Goal: Communication & Community: Answer question/provide support

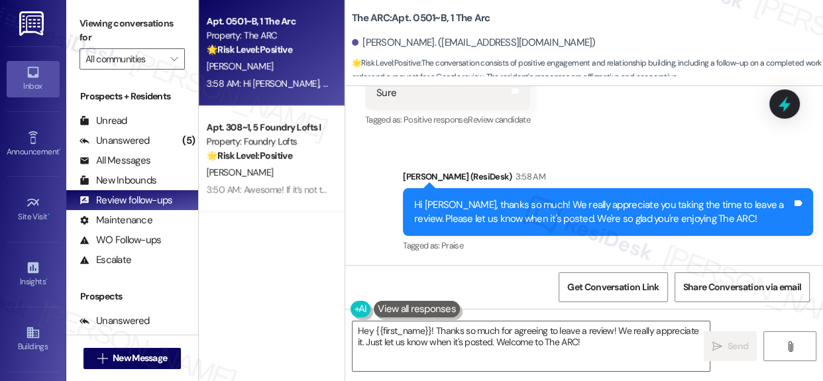
scroll to position [1192, 0]
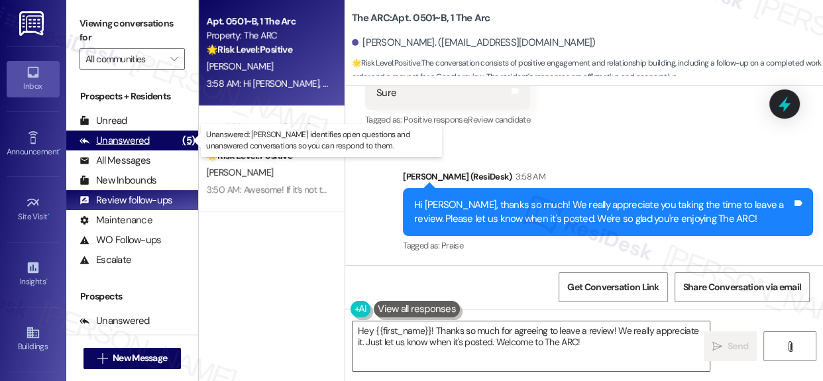
click at [132, 136] on div "Unanswered" at bounding box center [114, 141] width 70 height 14
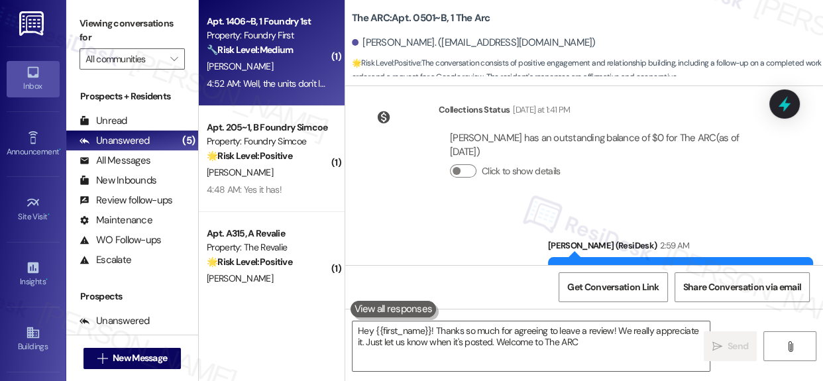
type textarea "Hey {{first_name}}! Thanks so much for agreeing to leave a review! We really ap…"
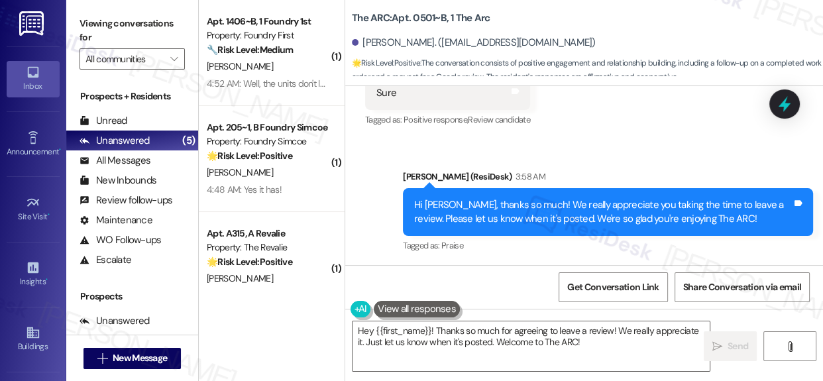
scroll to position [7, 0]
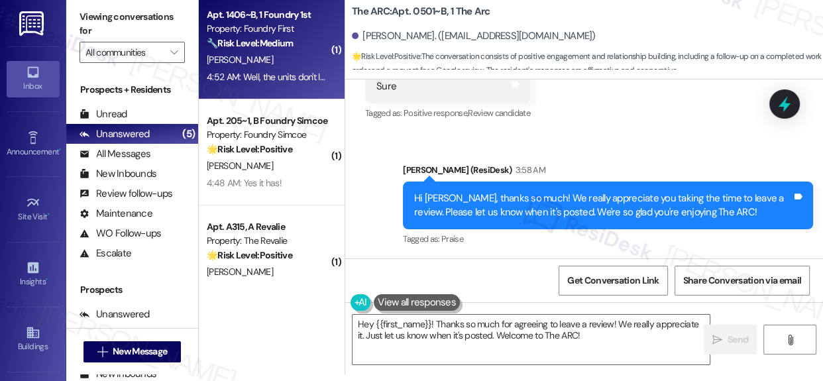
click at [258, 30] on div "Property: Foundry First" at bounding box center [268, 29] width 123 height 14
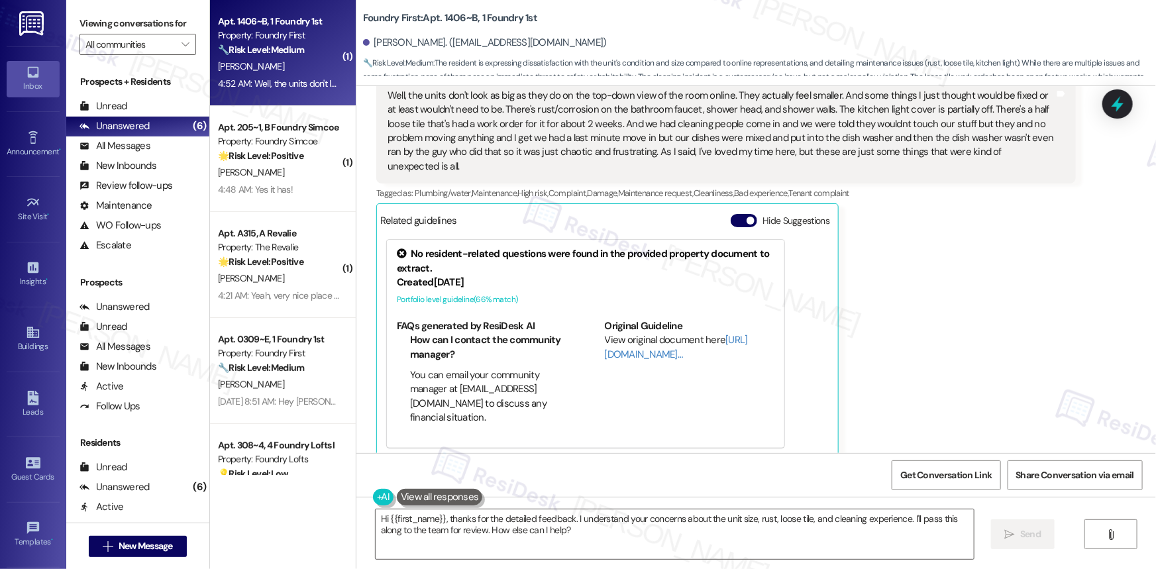
scroll to position [1793, 0]
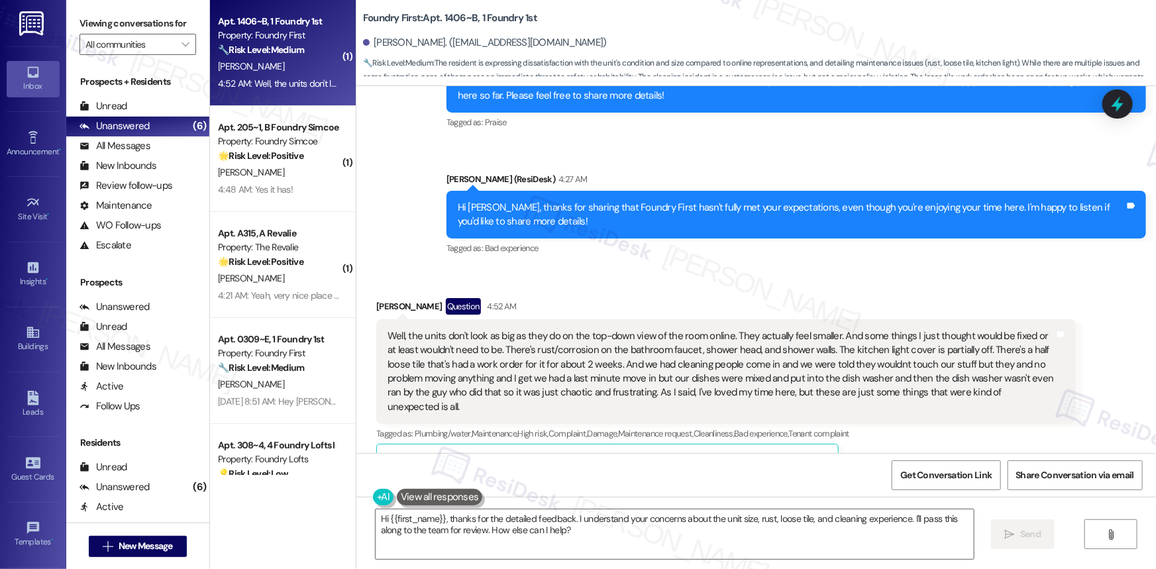
click at [264, 48] on strong "🔧 Risk Level: Medium" at bounding box center [261, 50] width 86 height 12
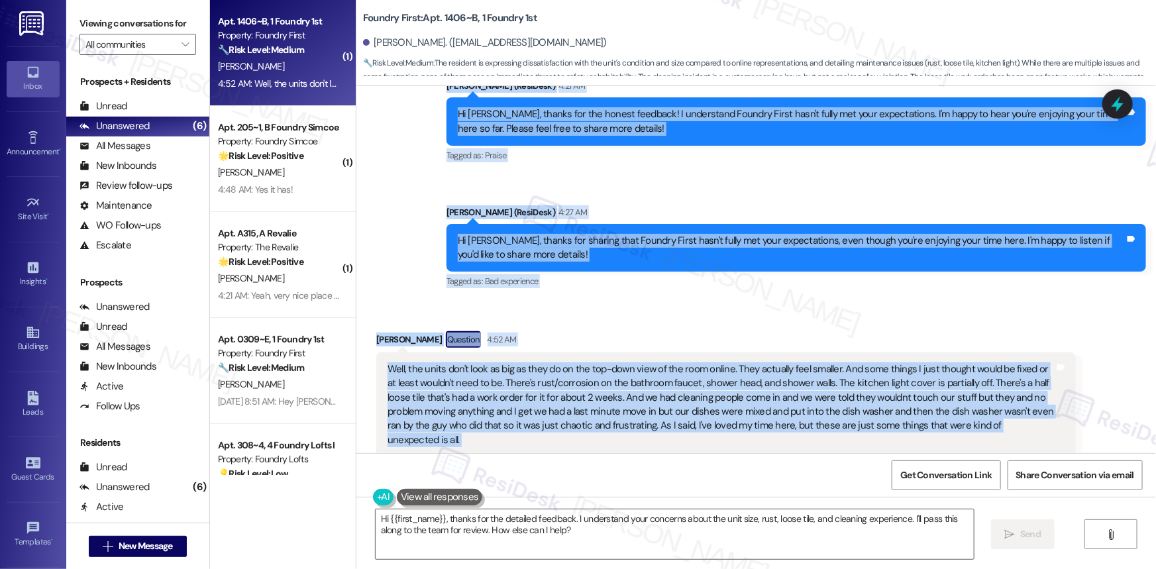
scroll to position [2034, 0]
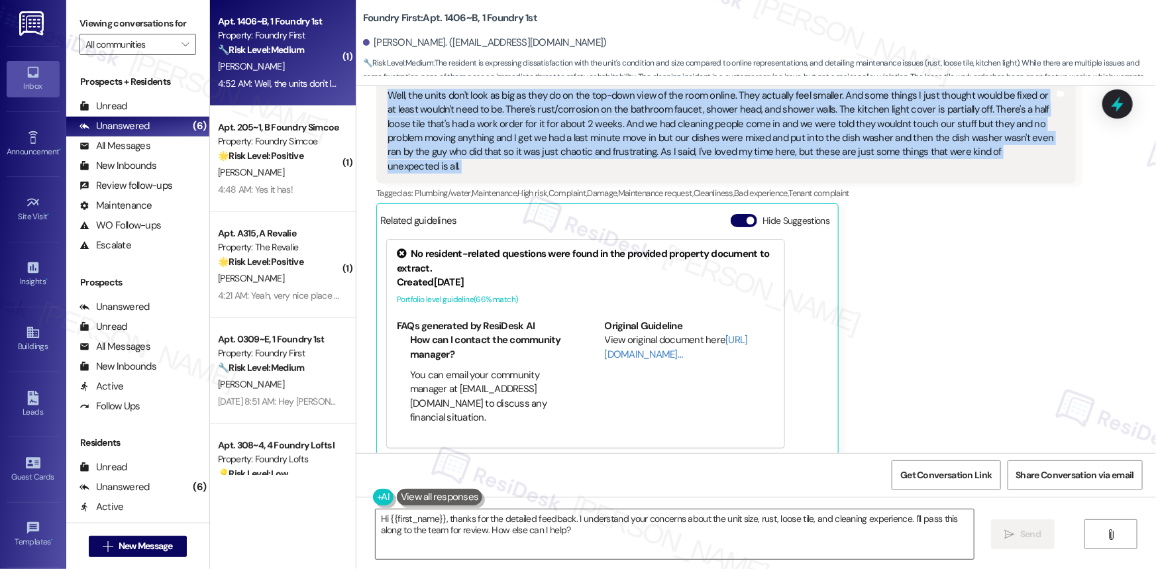
drag, startPoint x: 453, startPoint y: 180, endPoint x: 1066, endPoint y: 150, distance: 613.4
click at [822, 150] on div "Lease started Sep 01, 2025 at 8:00 AM Survey, sent via SMS Residesk Automated S…" at bounding box center [755, 269] width 799 height 367
copy div "Hi Mackenzie! I'm checking in on your latest work order (- dishwasher not worki…"
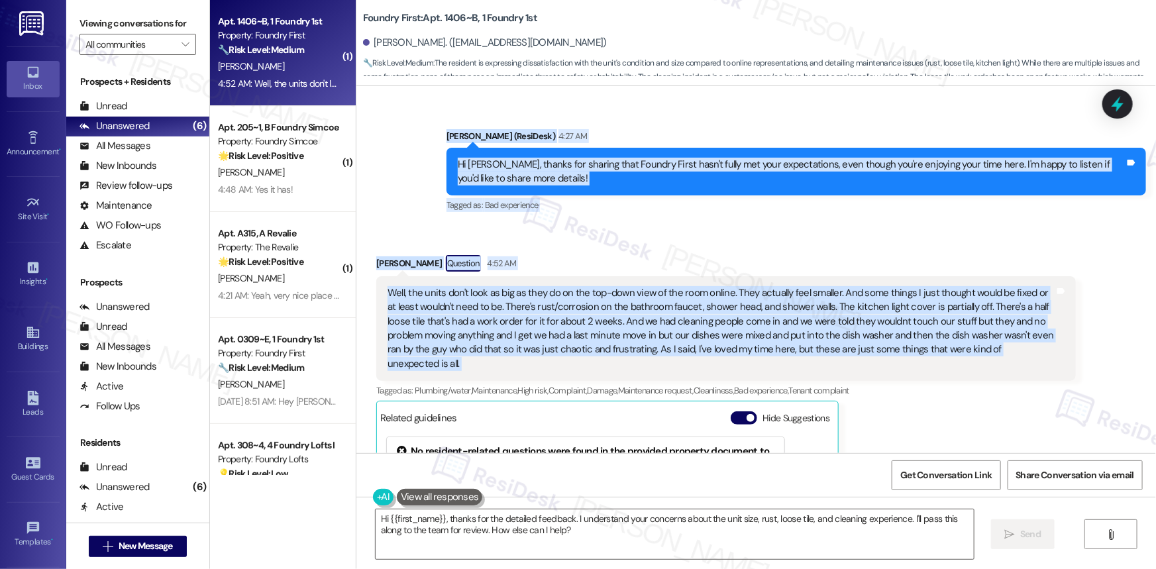
scroll to position [1914, 0]
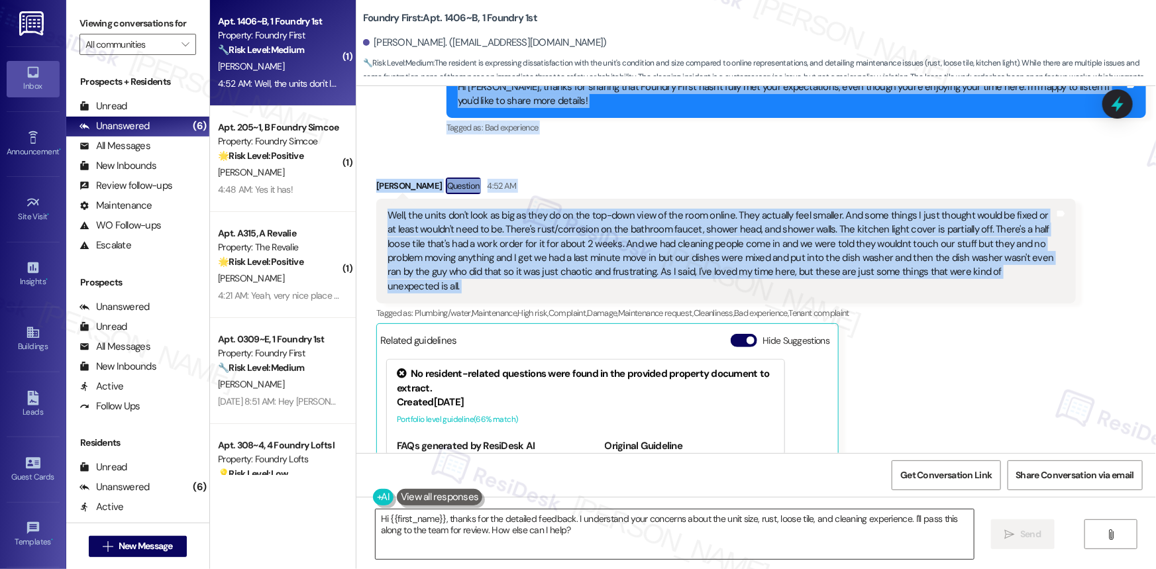
click at [593, 380] on textarea "Hi {{first_name}}, thanks for the detailed feedback. I understand your concerns…" at bounding box center [675, 534] width 598 height 50
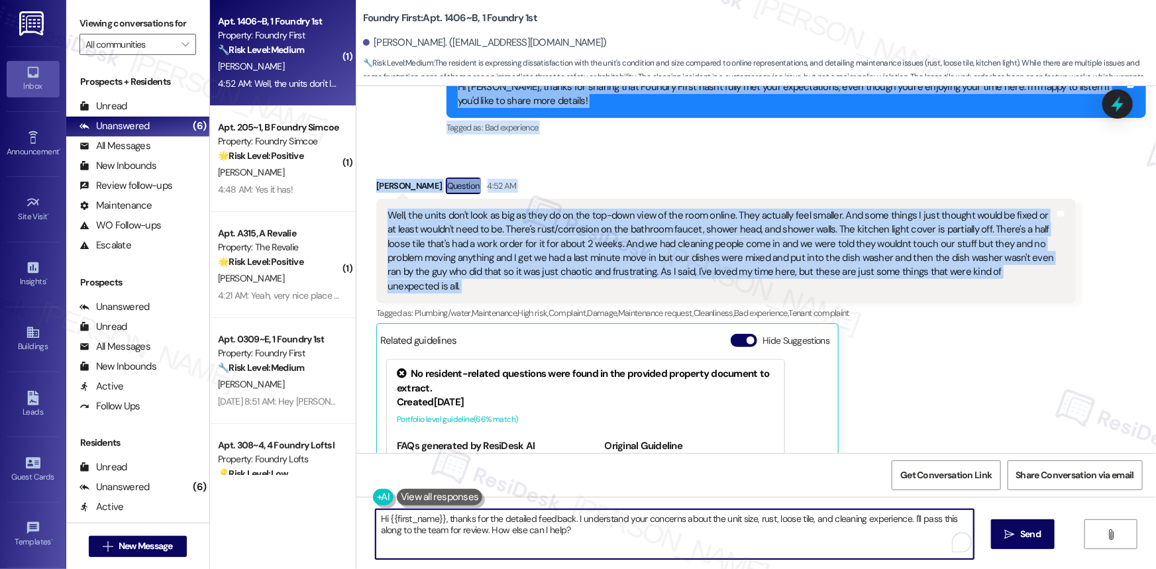
click at [593, 380] on textarea "Hi {{first_name}}, thanks for the detailed feedback. I understand your concerns…" at bounding box center [675, 534] width 598 height 50
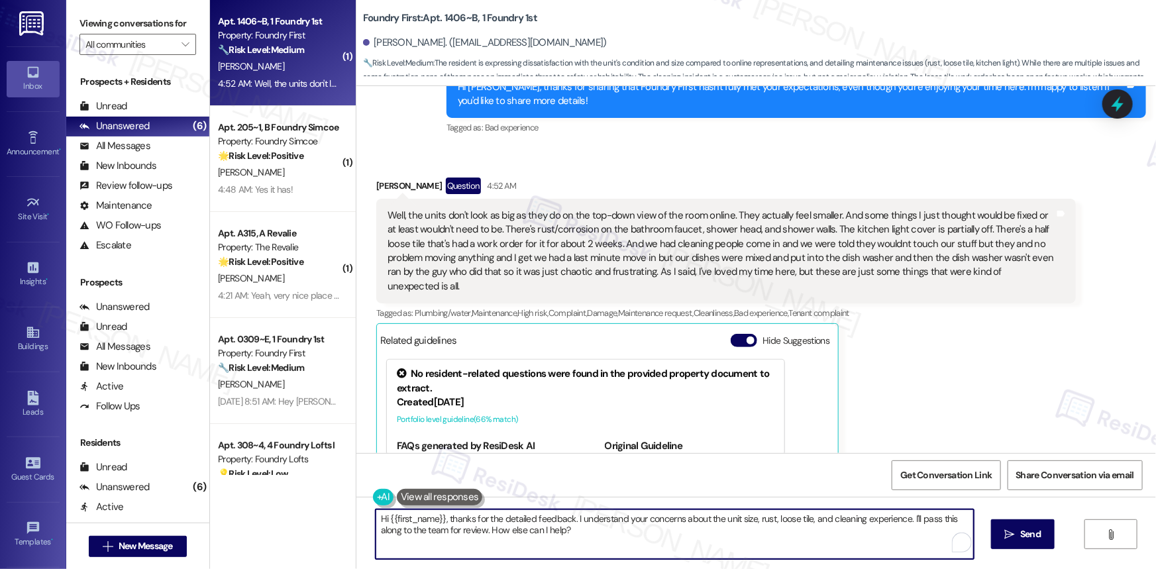
click at [593, 380] on textarea "Hi {{first_name}}, thanks for the detailed feedback. I understand your concerns…" at bounding box center [675, 534] width 598 height 50
paste textarea "Thank you so much for sharing this in detail, Mackenzie. I really appreciate yo…"
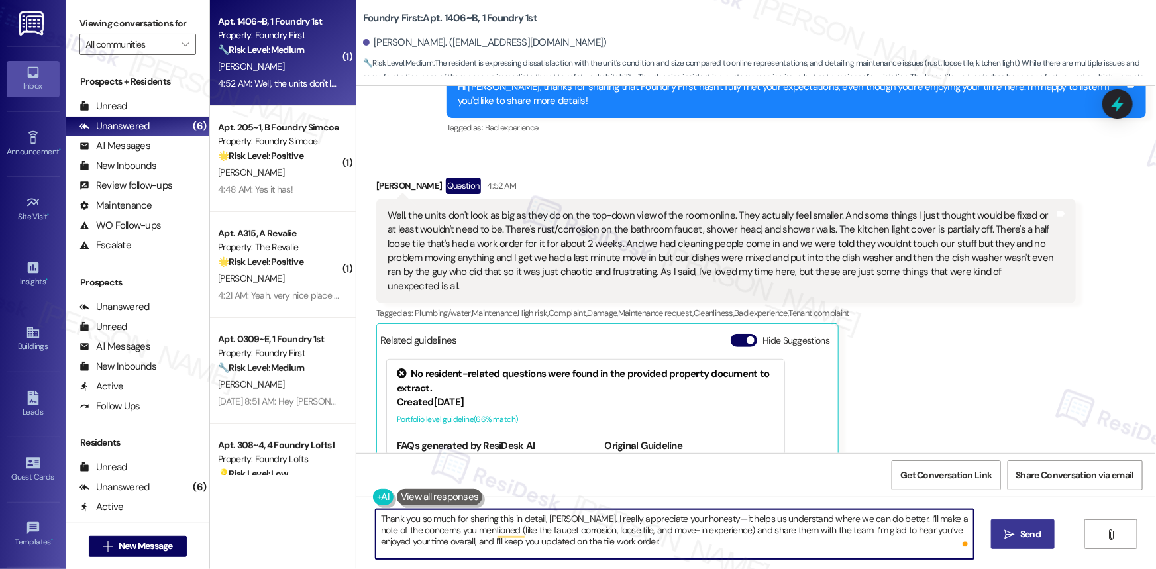
type textarea "Thank you so much for sharing this in detail, Mackenzie. I really appreciate yo…"
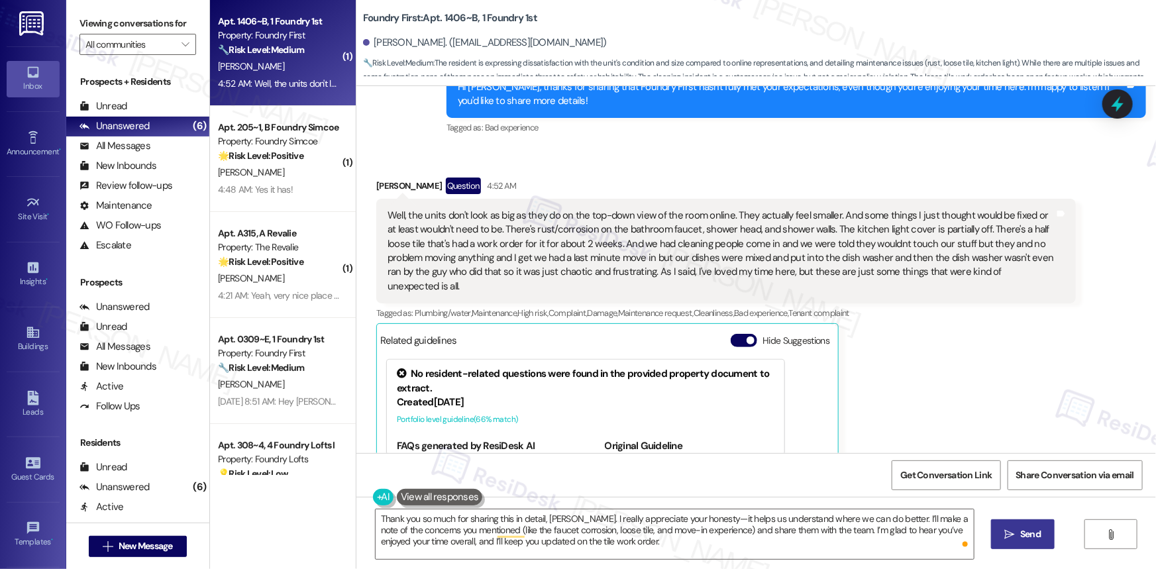
click at [822, 380] on span "Send" at bounding box center [1030, 534] width 21 height 14
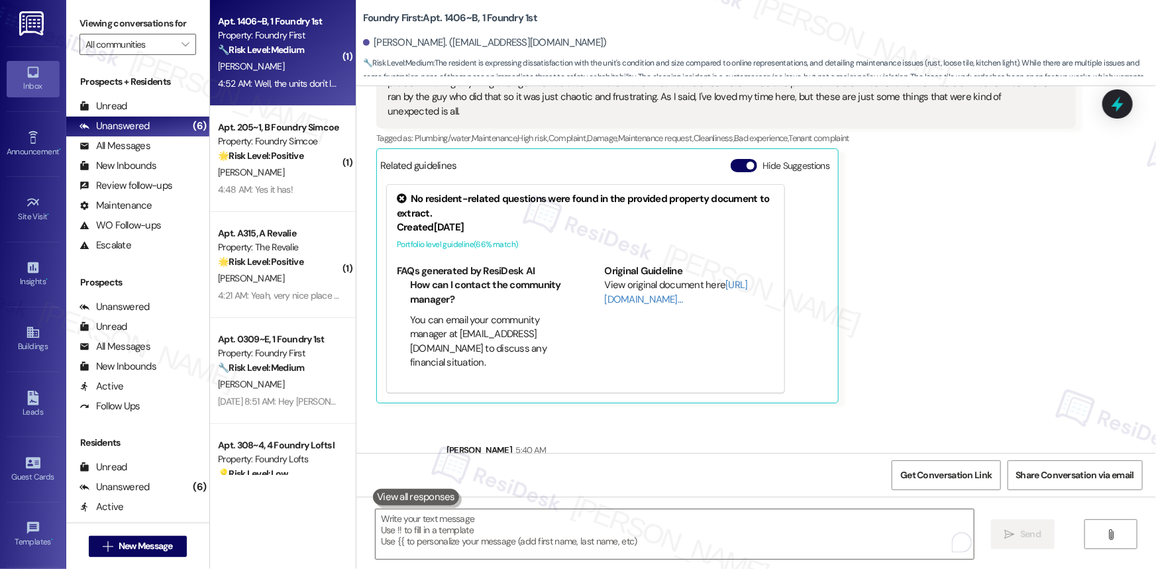
scroll to position [2154, 0]
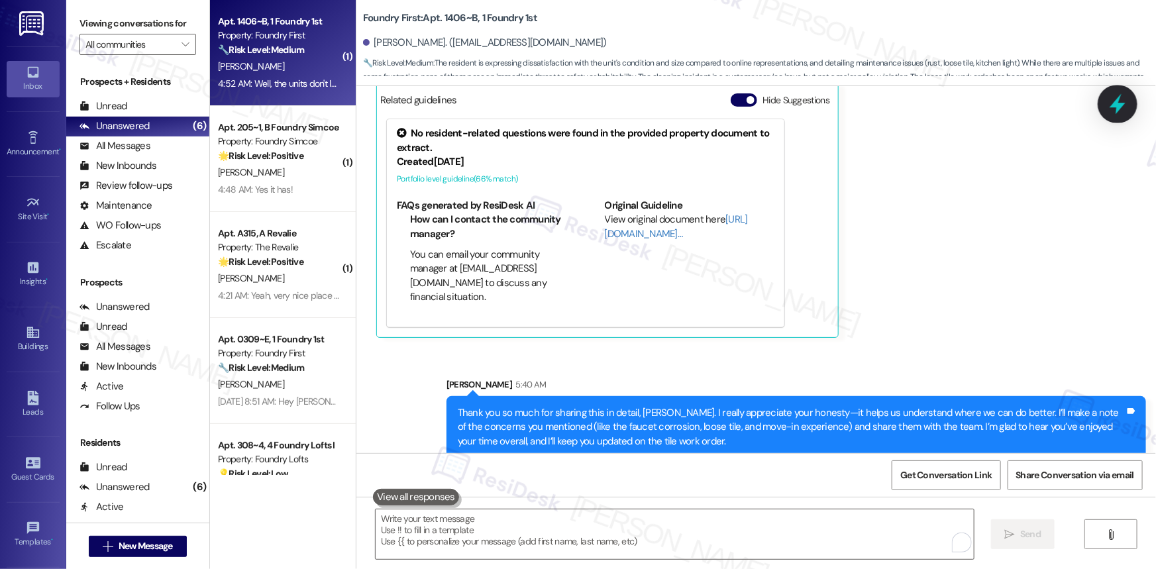
click at [822, 103] on icon at bounding box center [1117, 104] width 16 height 21
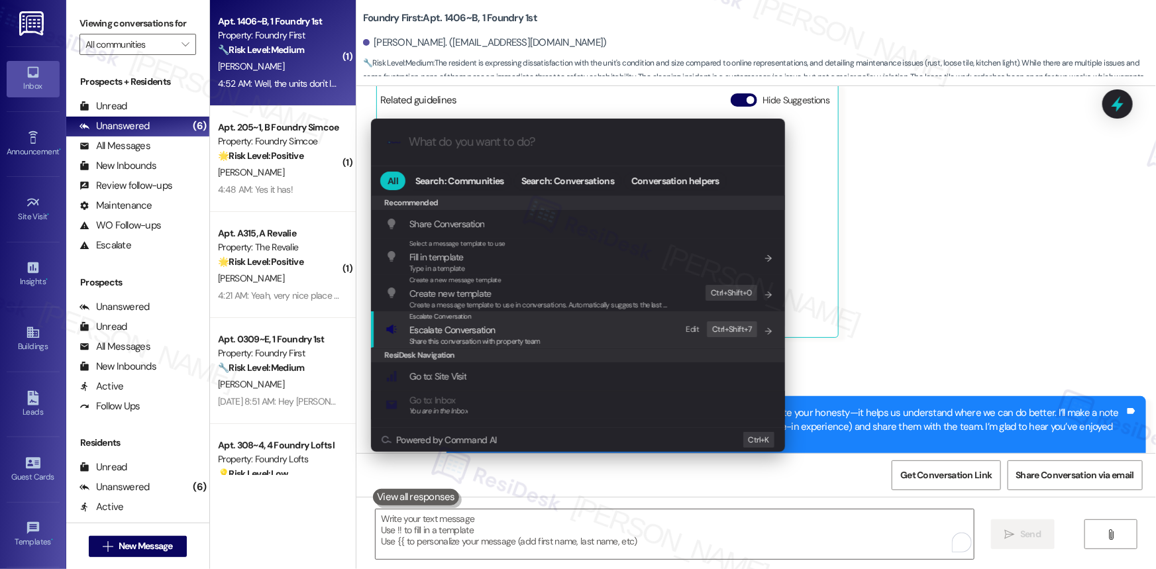
click at [460, 336] on div "Share this conversation with property team" at bounding box center [474, 342] width 131 height 12
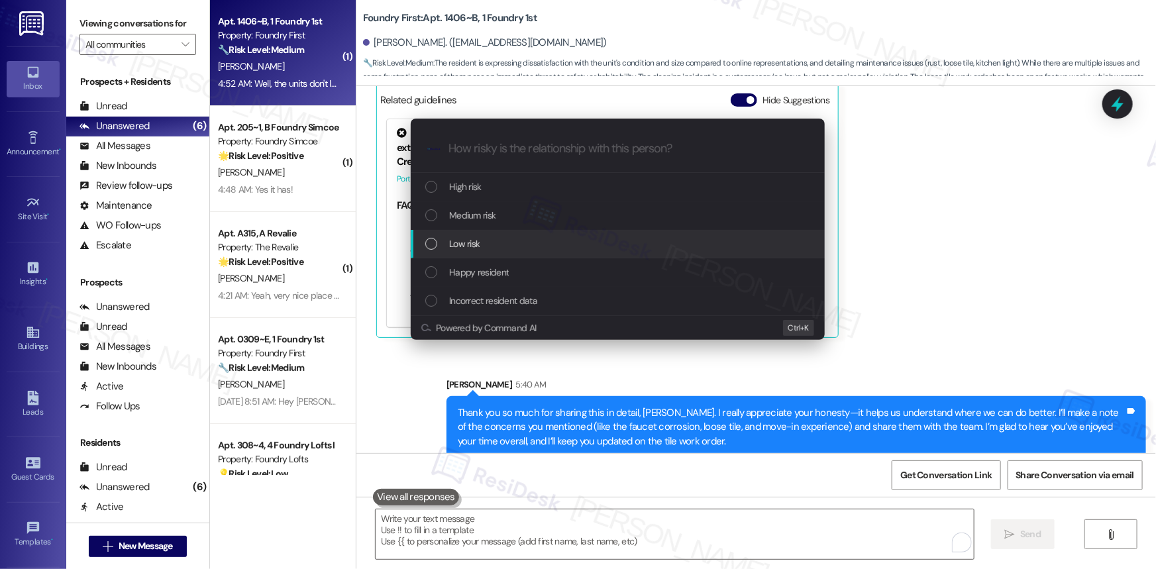
click at [480, 247] on div "Low risk" at bounding box center [618, 243] width 387 height 15
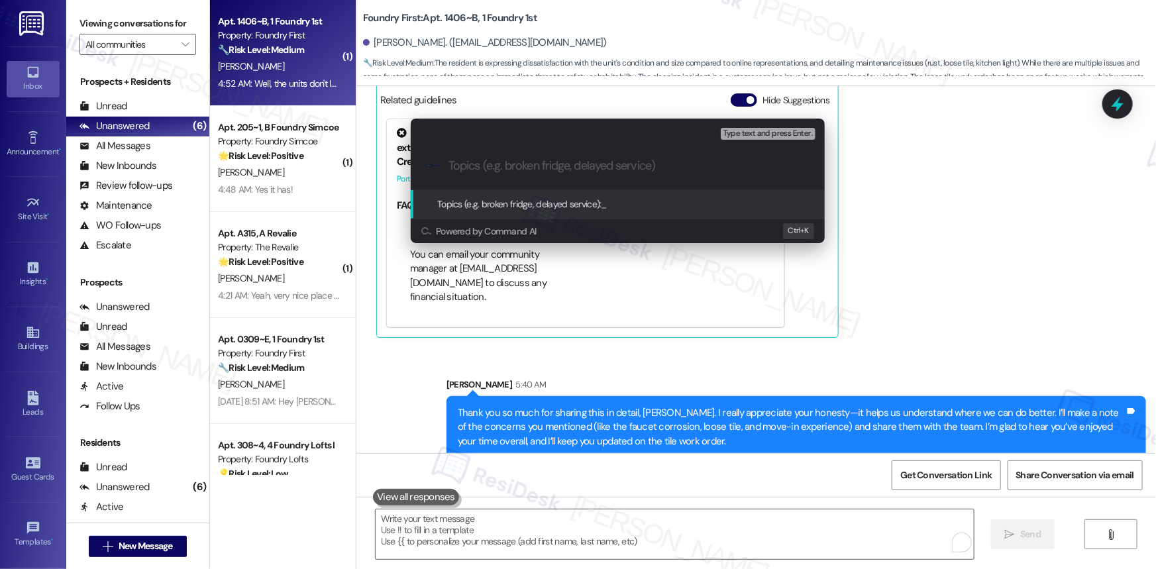
click at [648, 165] on input "Topics (e.g. broken fridge, delayed service)" at bounding box center [628, 166] width 360 height 14
paste input "Thank you so much for sharing this in detail, Mackenzie. I really appreciate yo…"
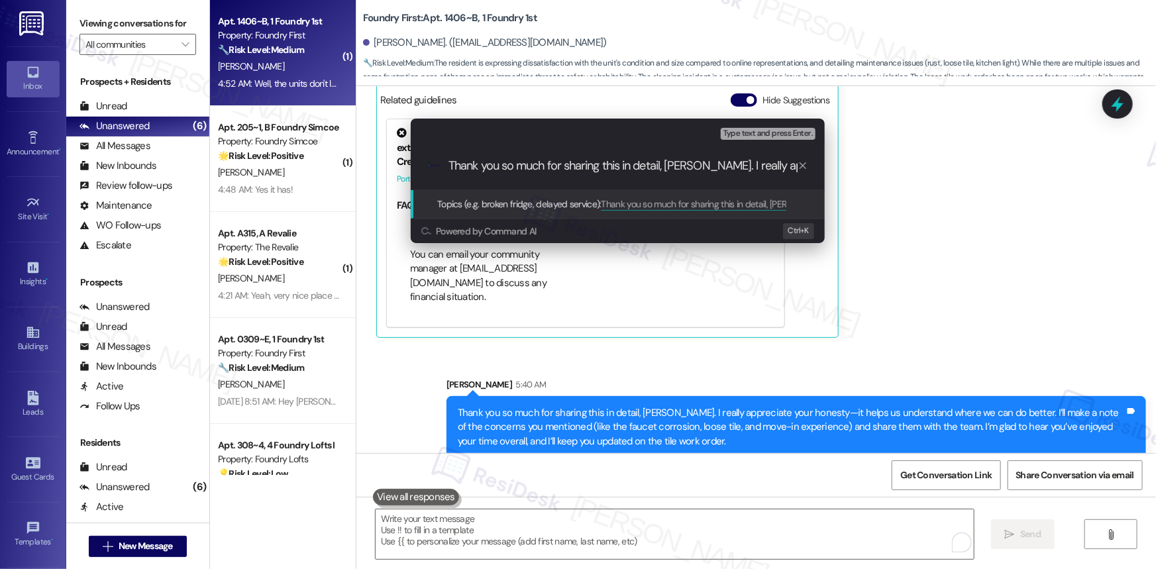
scroll to position [0, 1502]
type input "Thank you so much for sharing this in detail, Mackenzie. I really appreciate yo…"
click at [582, 205] on span "Topics (e.g. broken fridge, delayed service):" at bounding box center [519, 204] width 164 height 12
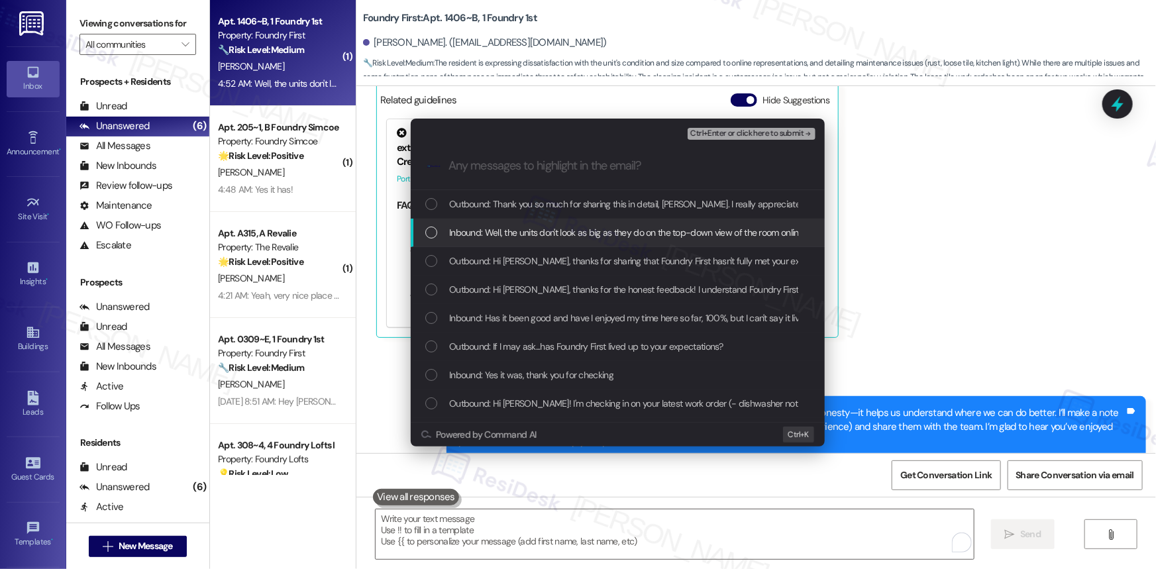
click at [427, 232] on div "List of options" at bounding box center [431, 233] width 12 height 12
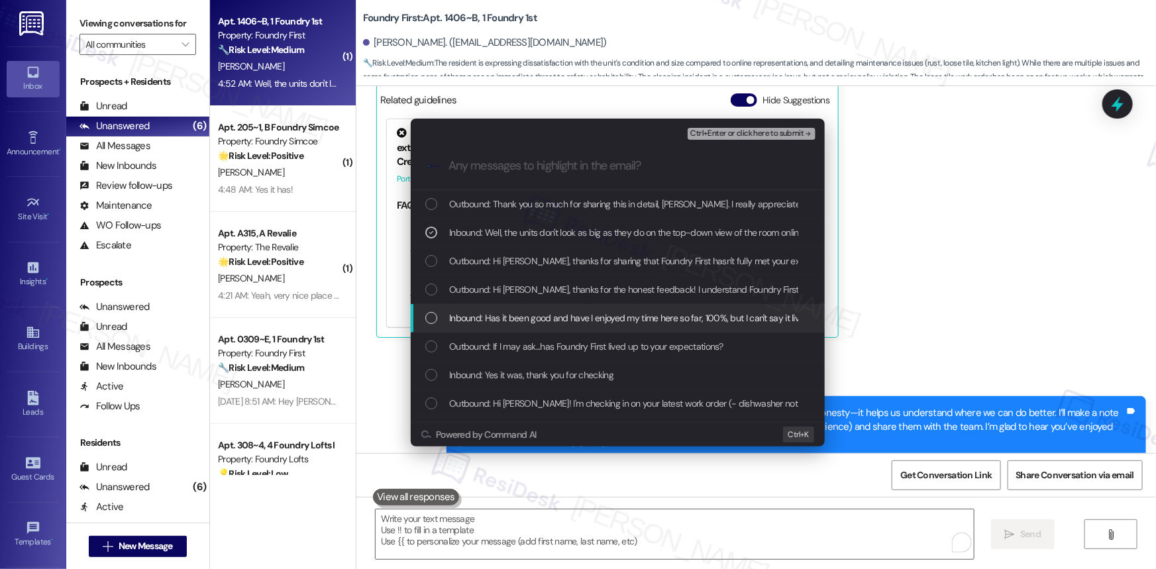
click at [432, 317] on div "List of options" at bounding box center [431, 318] width 12 height 12
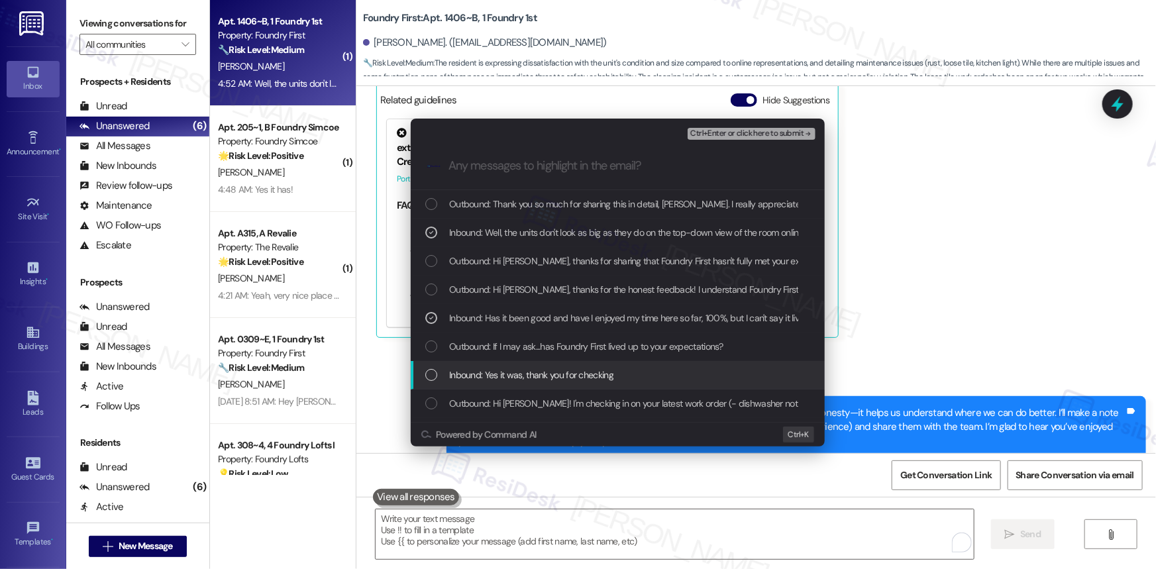
click at [429, 378] on div "List of options" at bounding box center [431, 375] width 12 height 12
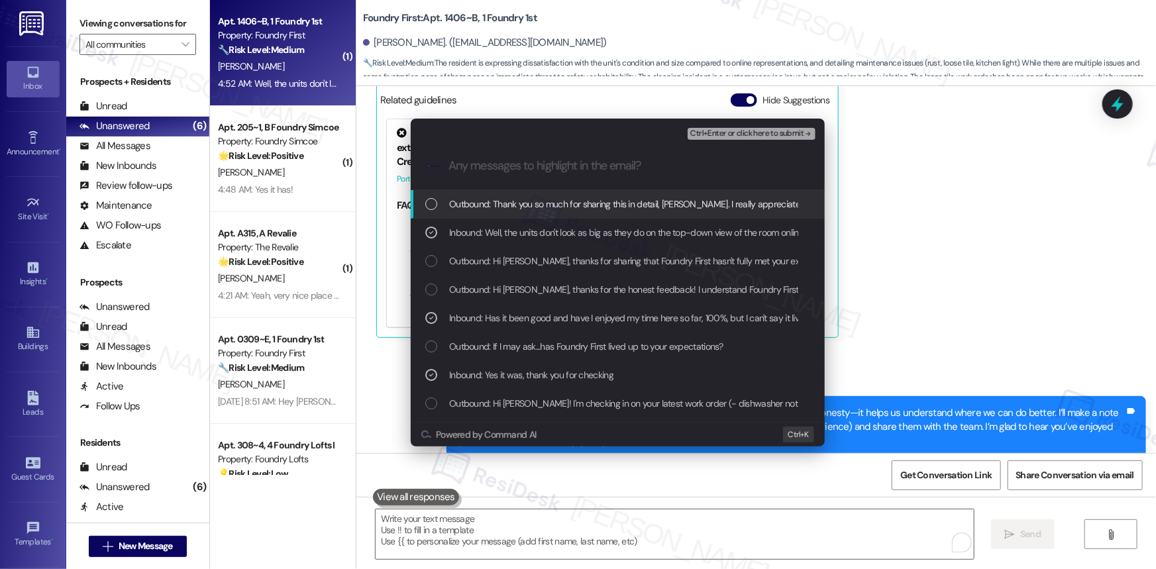
click at [754, 132] on span "Ctrl+Enter or click here to submit" at bounding box center [746, 133] width 113 height 9
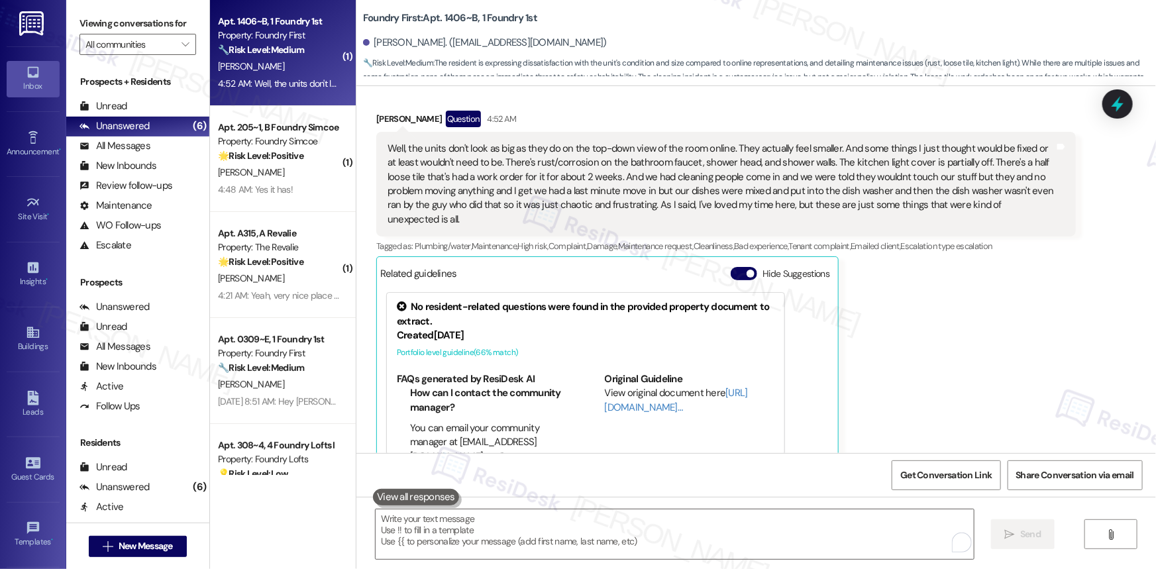
scroll to position [1973, 0]
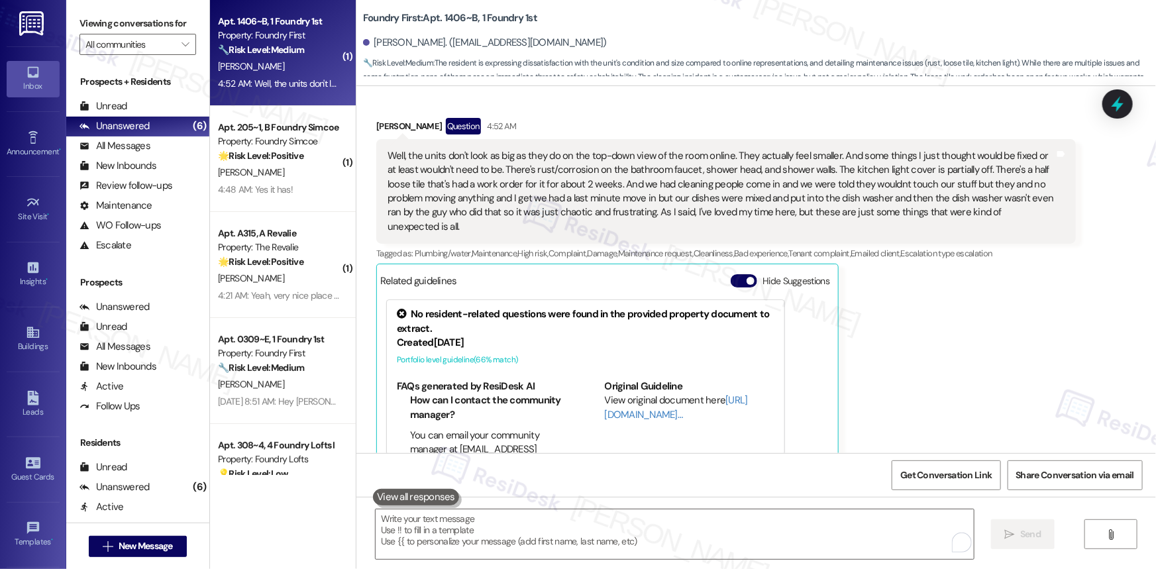
click at [667, 182] on div "Well, the units don't look as big as they do on the top-down view of the room o…" at bounding box center [720, 191] width 667 height 85
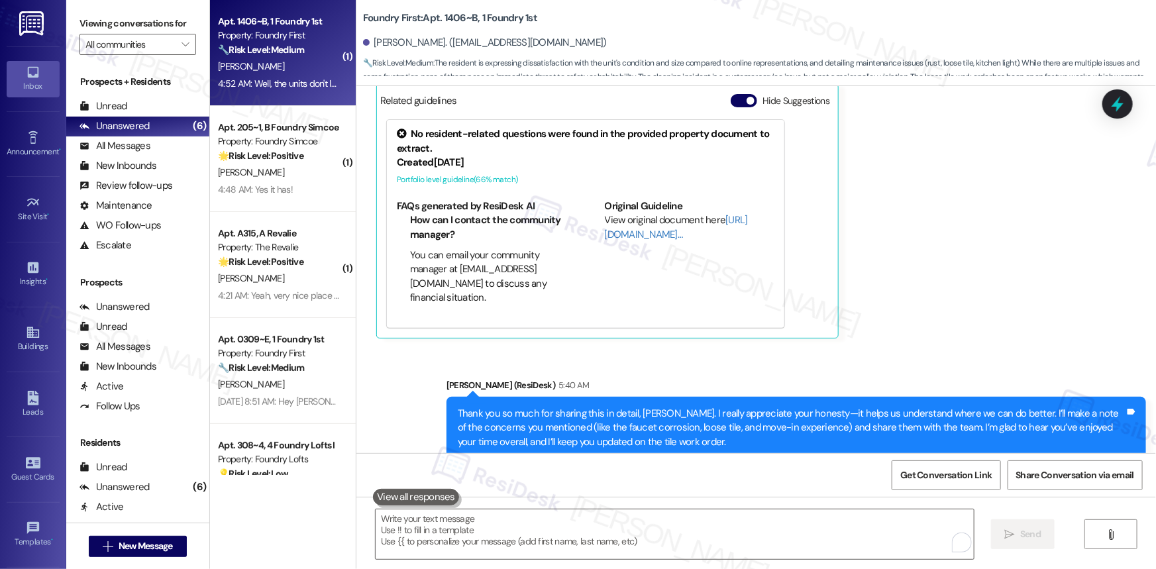
scroll to position [2174, 0]
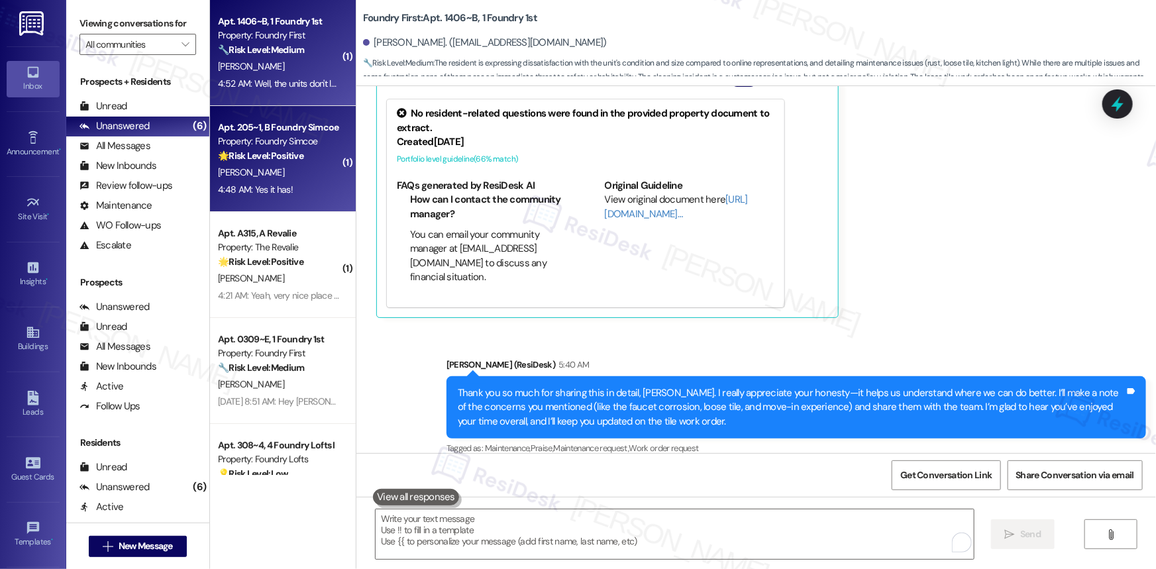
click at [271, 156] on strong "🌟 Risk Level: Positive" at bounding box center [260, 156] width 85 height 12
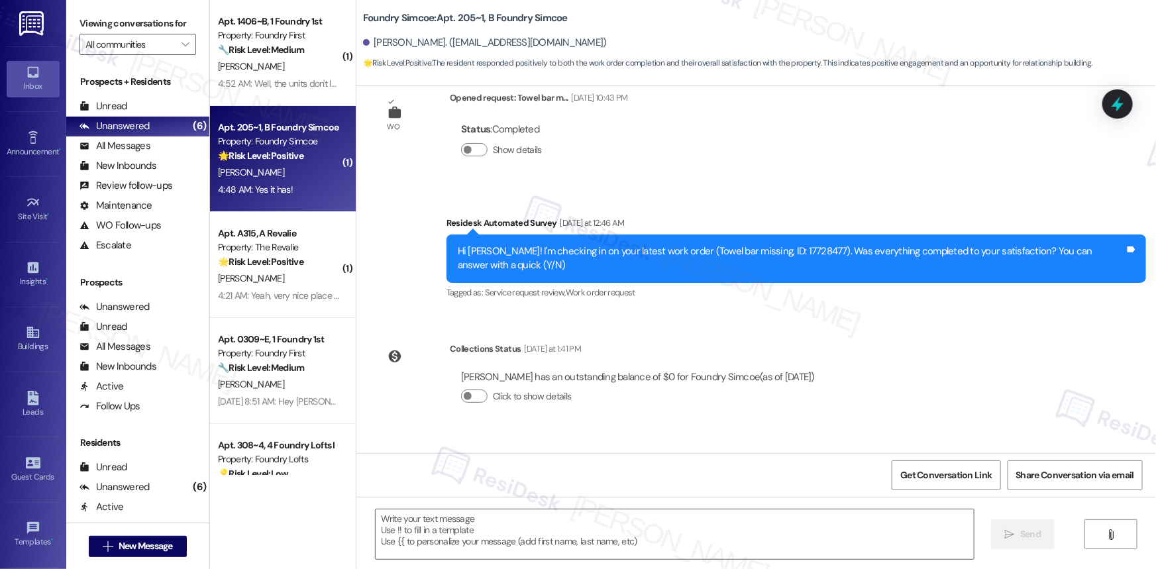
type textarea "Fetching suggested responses. Please feel free to read through the conversation…"
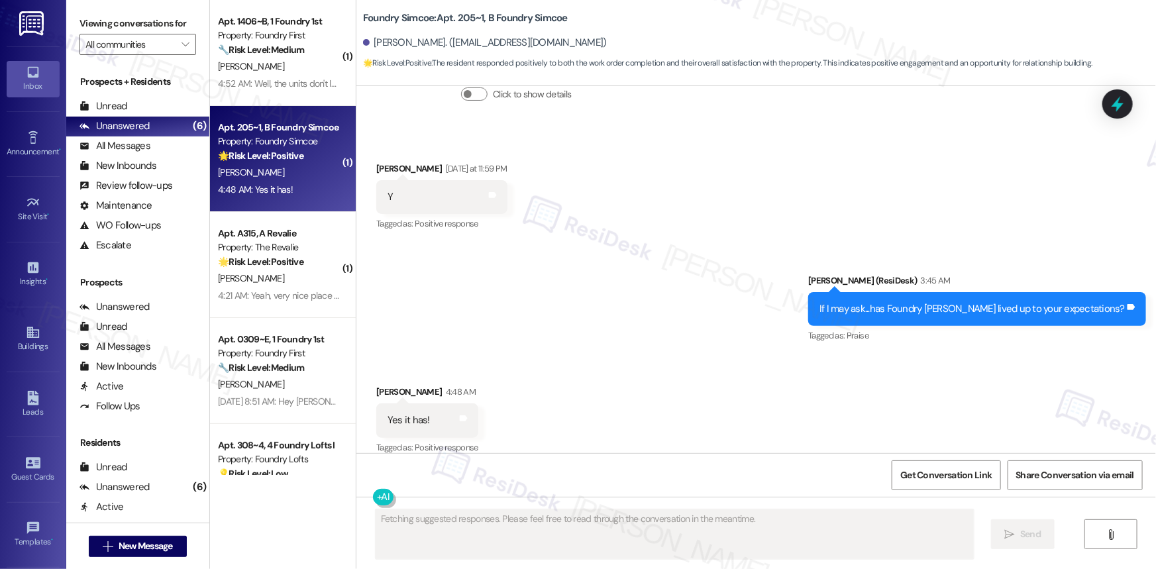
scroll to position [556, 0]
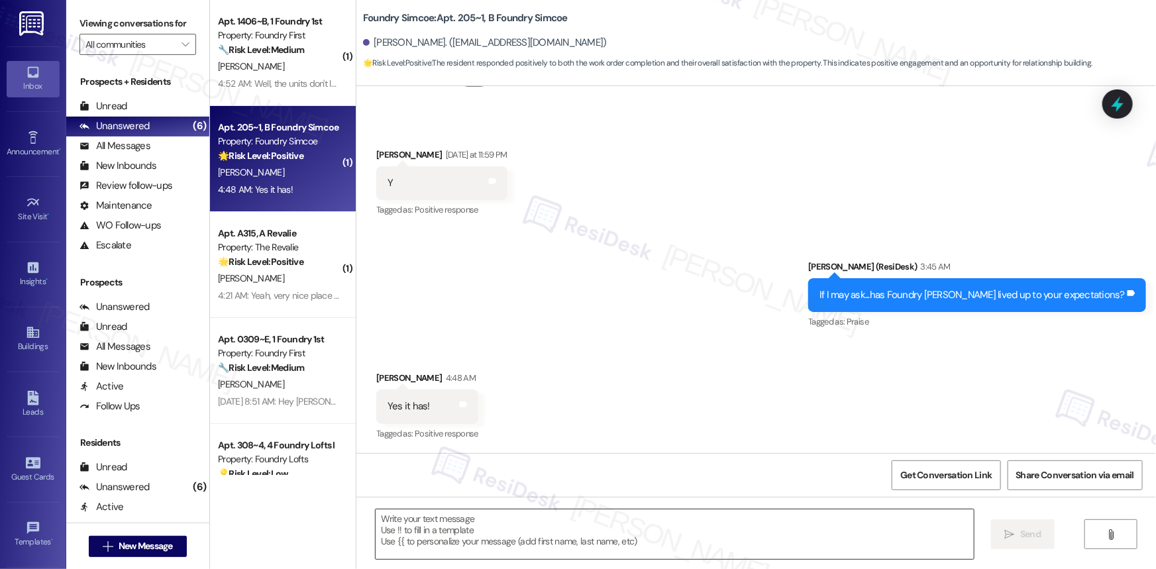
click at [588, 380] on textarea at bounding box center [675, 534] width 598 height 50
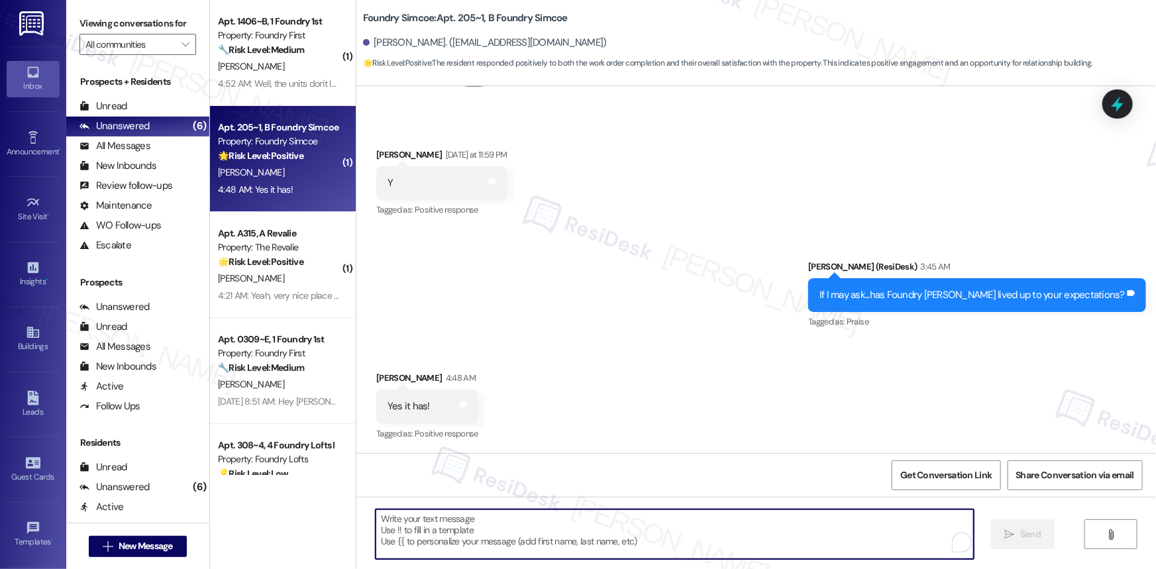
click at [565, 380] on textarea "To enrich screen reader interactions, please activate Accessibility in Grammarl…" at bounding box center [675, 534] width 598 height 50
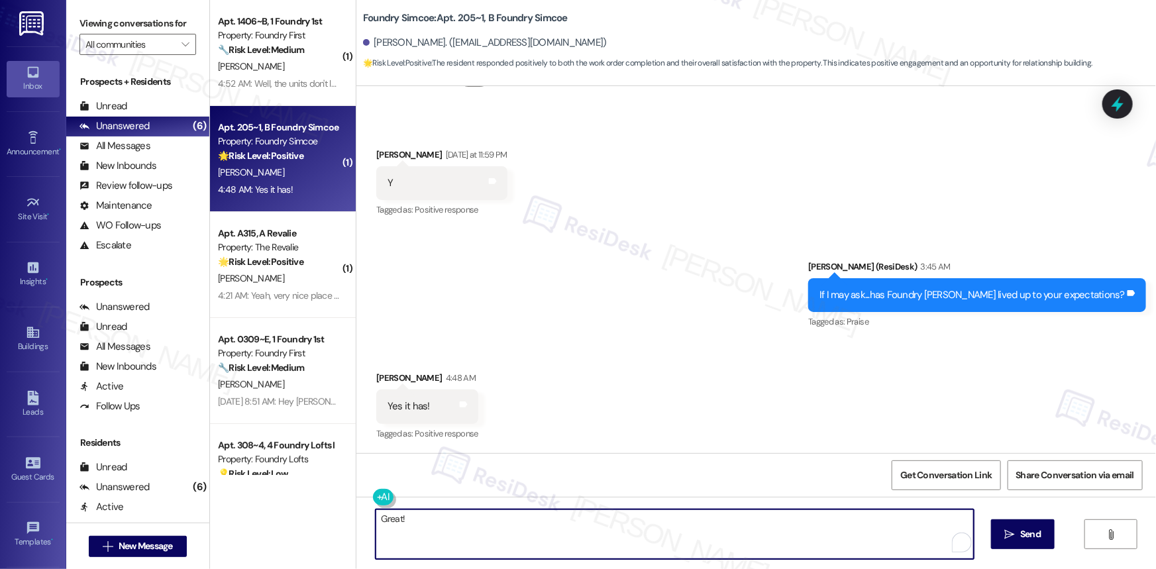
click at [822, 350] on div "Received via SMS Pavishan Chandrakumar 4:48 AM Yes it has! Tags and notes Tagge…" at bounding box center [755, 397] width 799 height 112
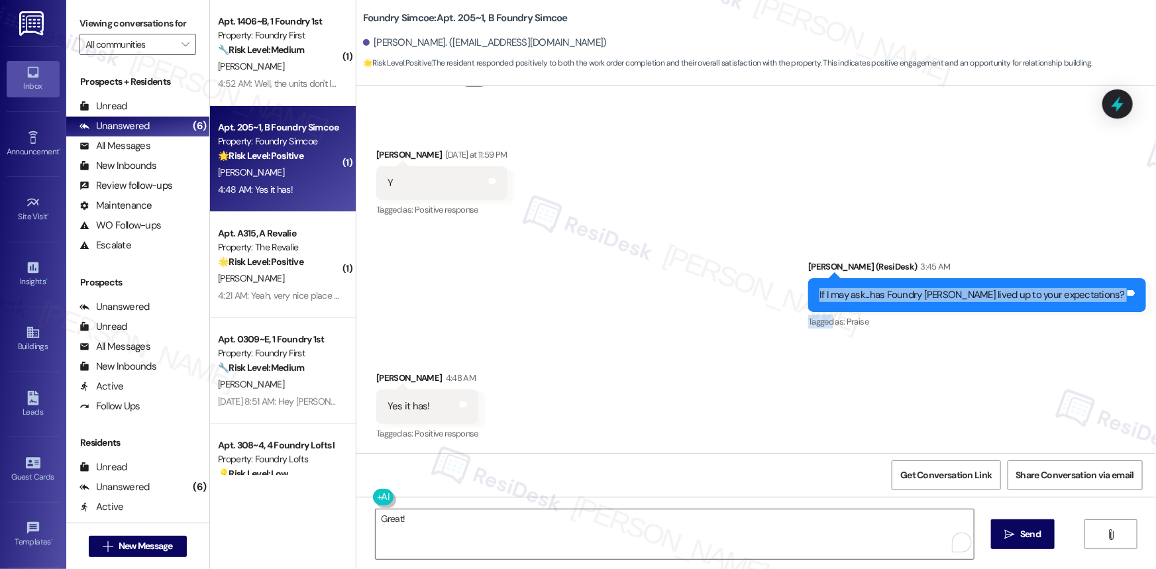
drag, startPoint x: 856, startPoint y: 289, endPoint x: 872, endPoint y: 314, distance: 29.4
click at [822, 324] on div "Sarah (ResiDesk) 3:45 AM If I may ask...has Foundry Simcoe lived up to your exp…" at bounding box center [977, 296] width 338 height 72
drag, startPoint x: 840, startPoint y: 263, endPoint x: 808, endPoint y: 415, distance: 155.6
click at [808, 380] on div "Lease started Sep 01, 2025 at 8:00 AM Survey, sent via SMS Residesk Automated S…" at bounding box center [755, 269] width 799 height 367
copy div "Sarah (ResiDesk) 3:45 AM If I may ask...has Foundry Simcoe lived up to your exp…"
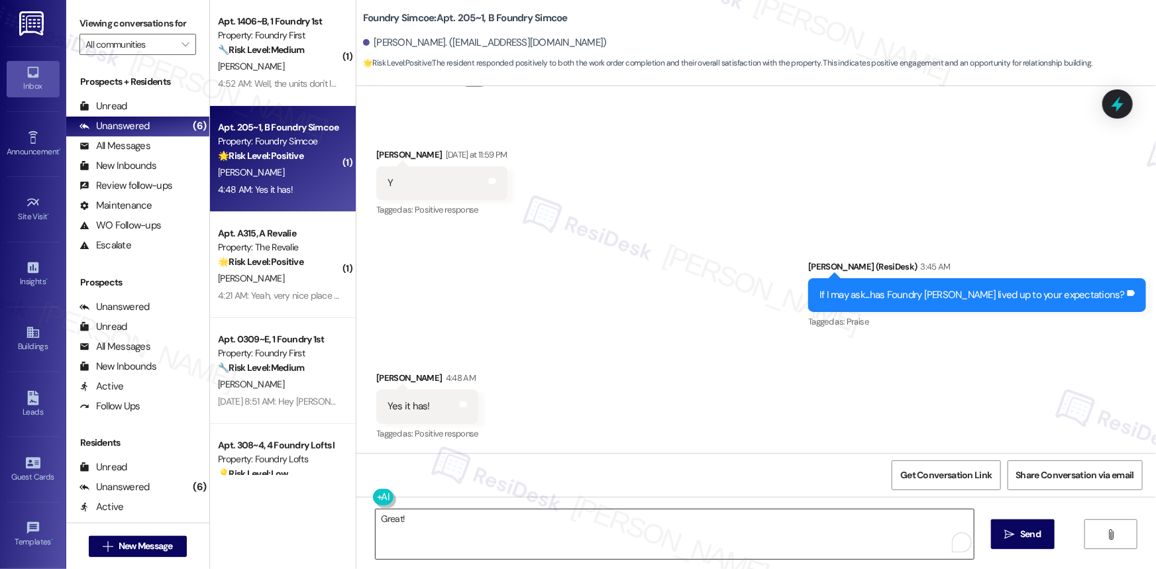
click at [591, 380] on textarea "Great!" at bounding box center [675, 534] width 598 height 50
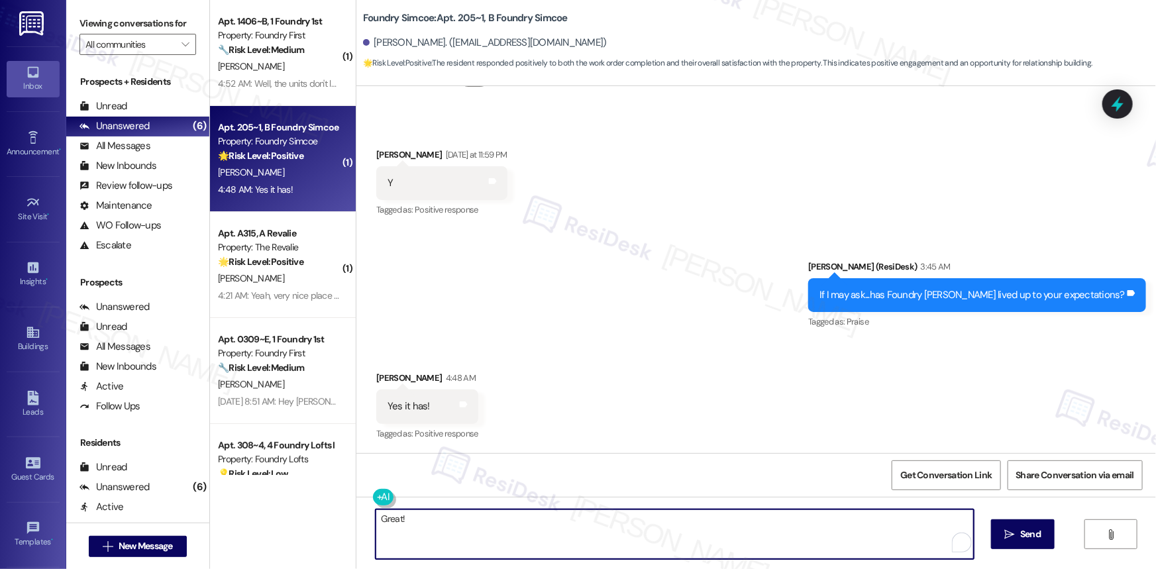
click at [591, 380] on textarea "Great!" at bounding box center [675, 534] width 598 height 50
paste textarea "That’s wonderful to hear, Pavishan! Could I ask a quick favor? If you don’t min…"
type textarea "That’s wonderful to hear, Pavishan! Could I ask a quick favor? If you don’t min…"
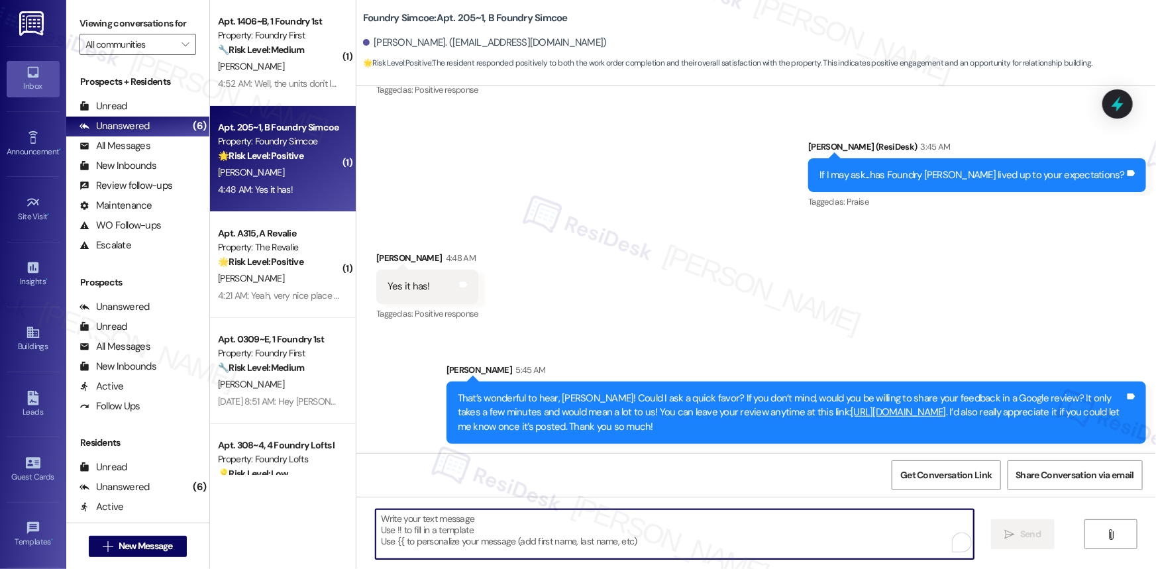
scroll to position [676, 0]
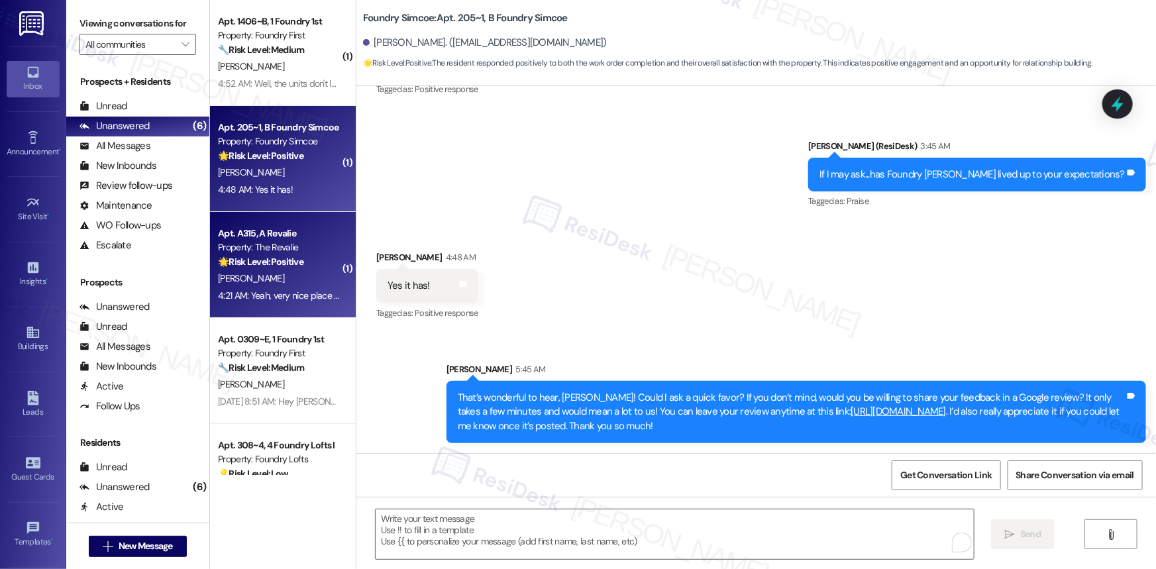
click at [279, 284] on div "[PERSON_NAME]" at bounding box center [279, 278] width 125 height 17
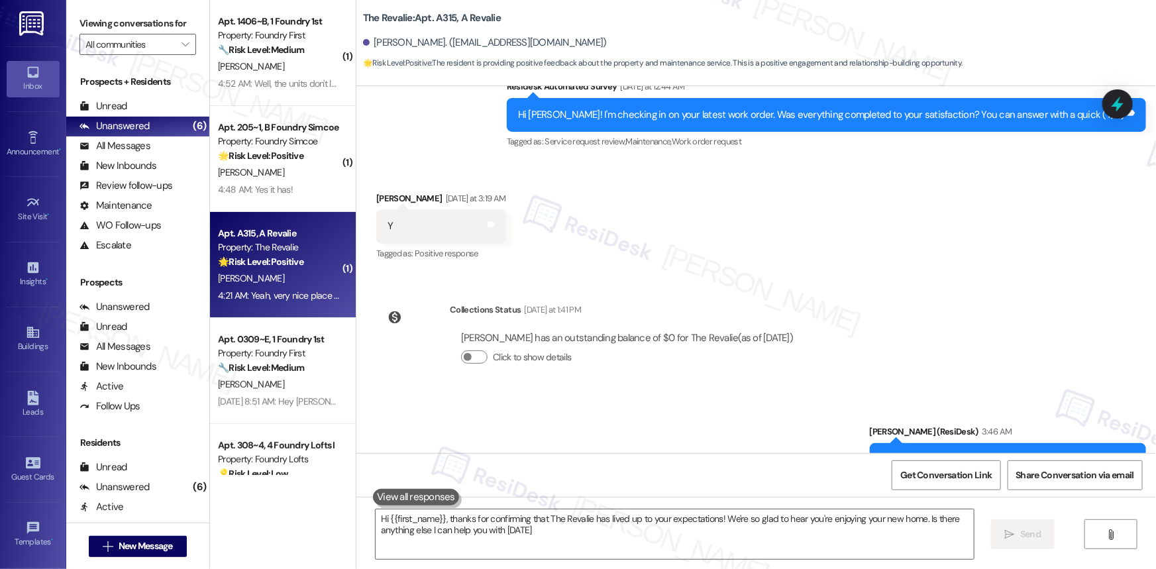
type textarea "Hi {{first_name}}, thanks for confirming that The Revalie has lived up to your …"
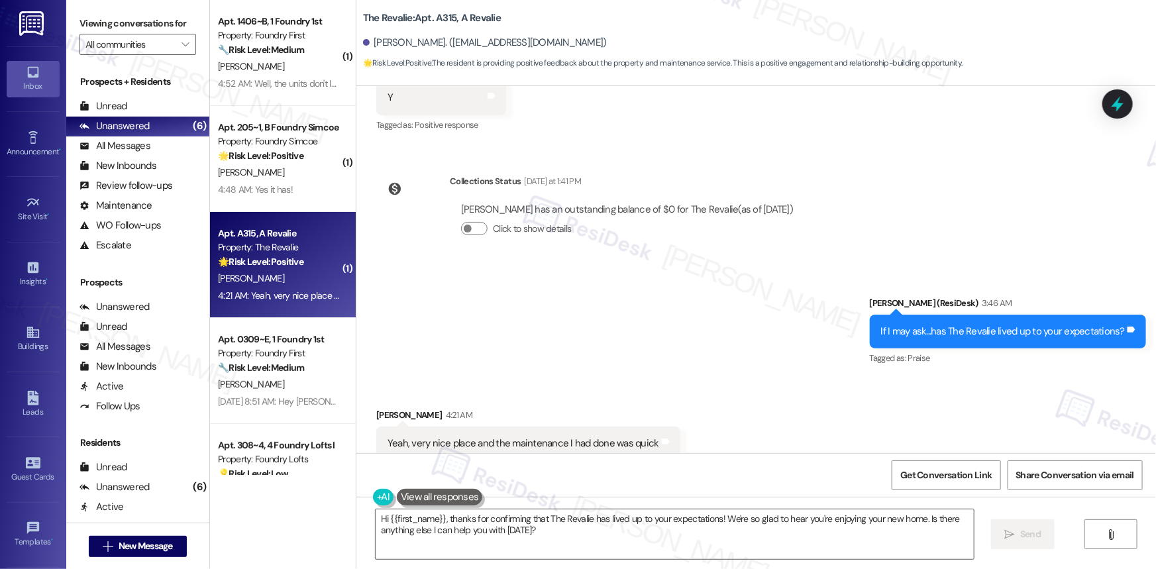
scroll to position [801, 0]
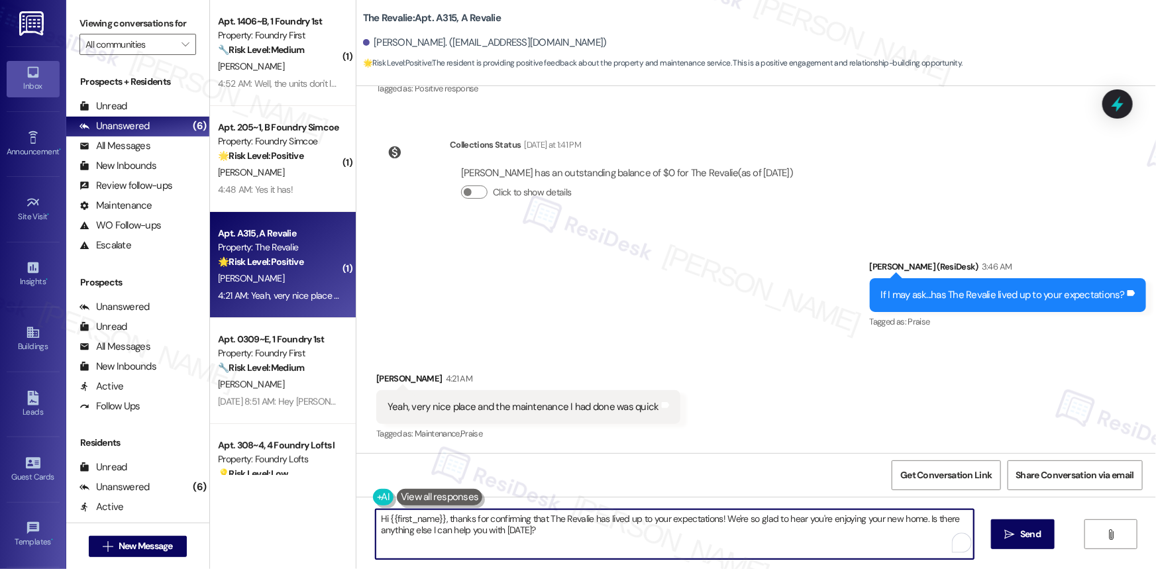
drag, startPoint x: 384, startPoint y: 519, endPoint x: 438, endPoint y: 519, distance: 55.0
click at [438, 380] on textarea "Hi {{first_name}}, thanks for confirming that The Revalie has lived up to your …" at bounding box center [675, 534] width 598 height 50
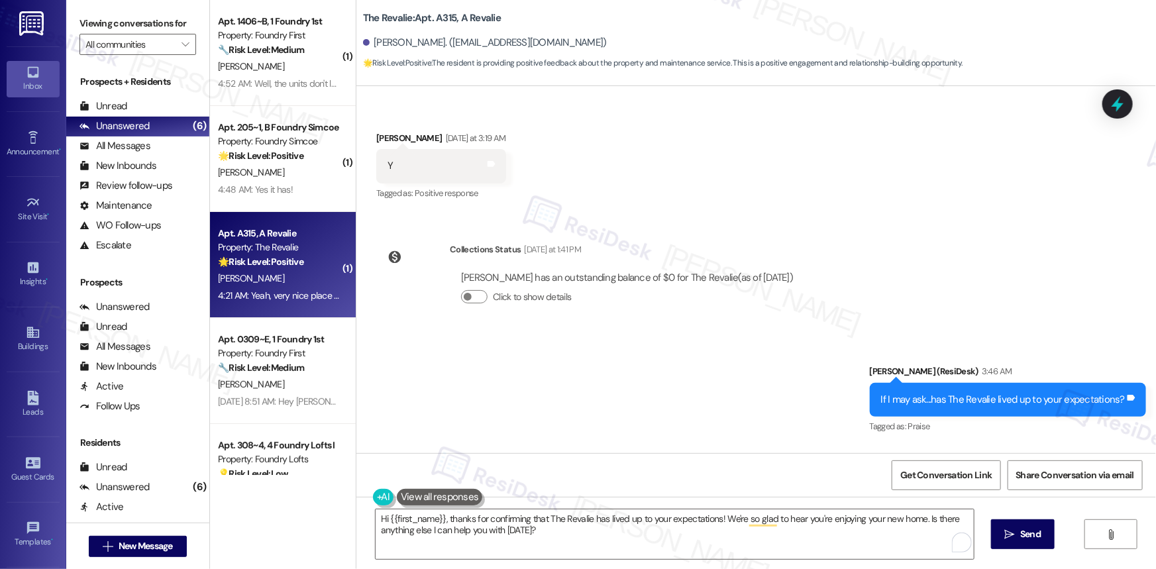
scroll to position [801, 0]
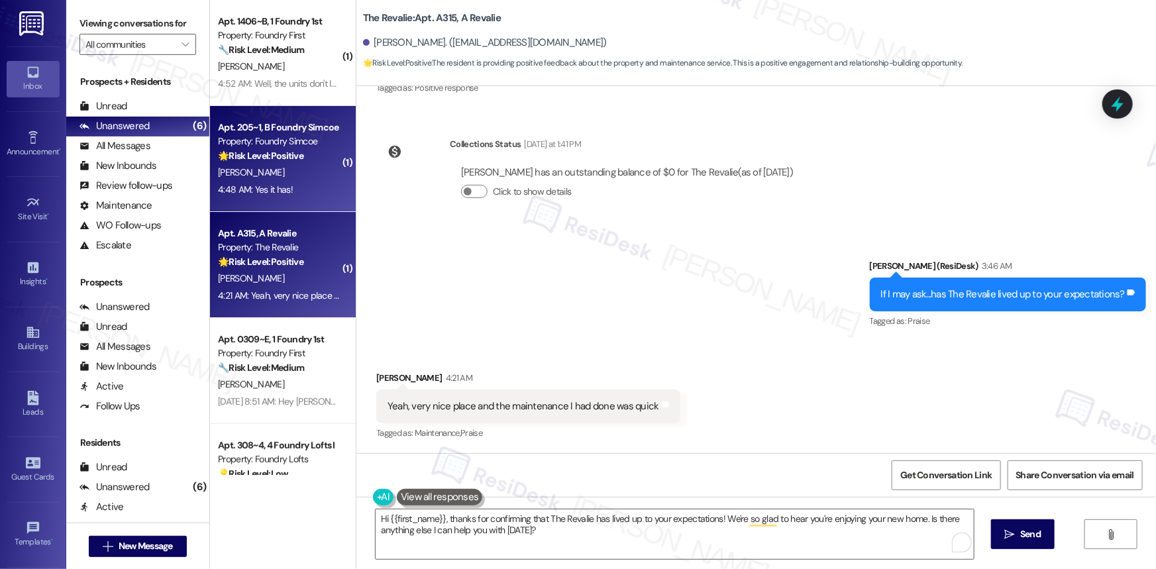
click at [280, 172] on div "[PERSON_NAME]" at bounding box center [279, 172] width 125 height 17
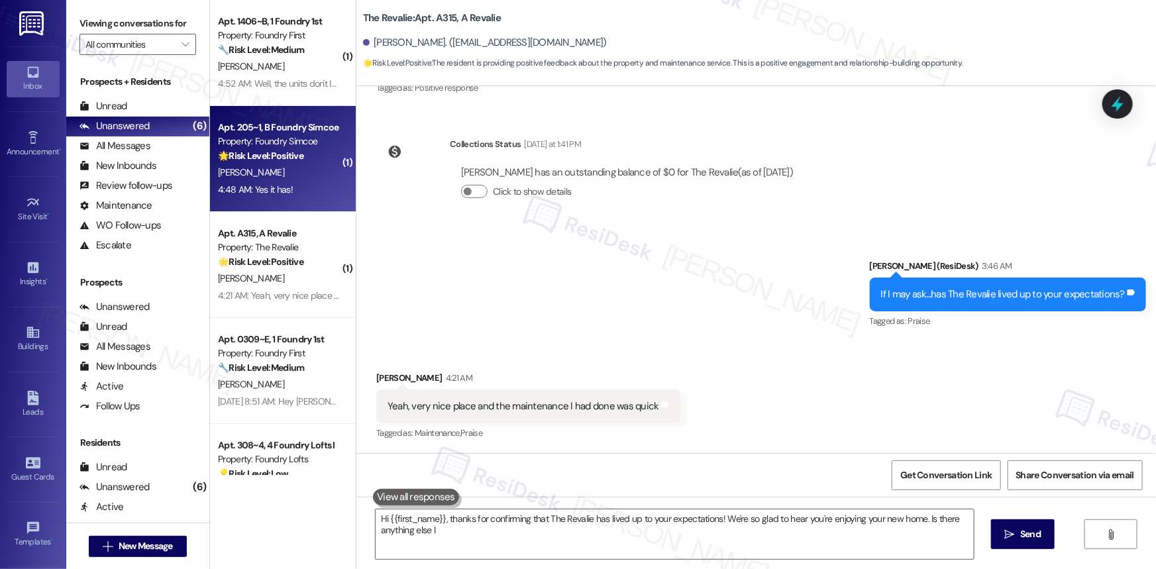
type textarea "Hi {{first_name}}, thanks for confirming that The Revalie has lived up to your …"
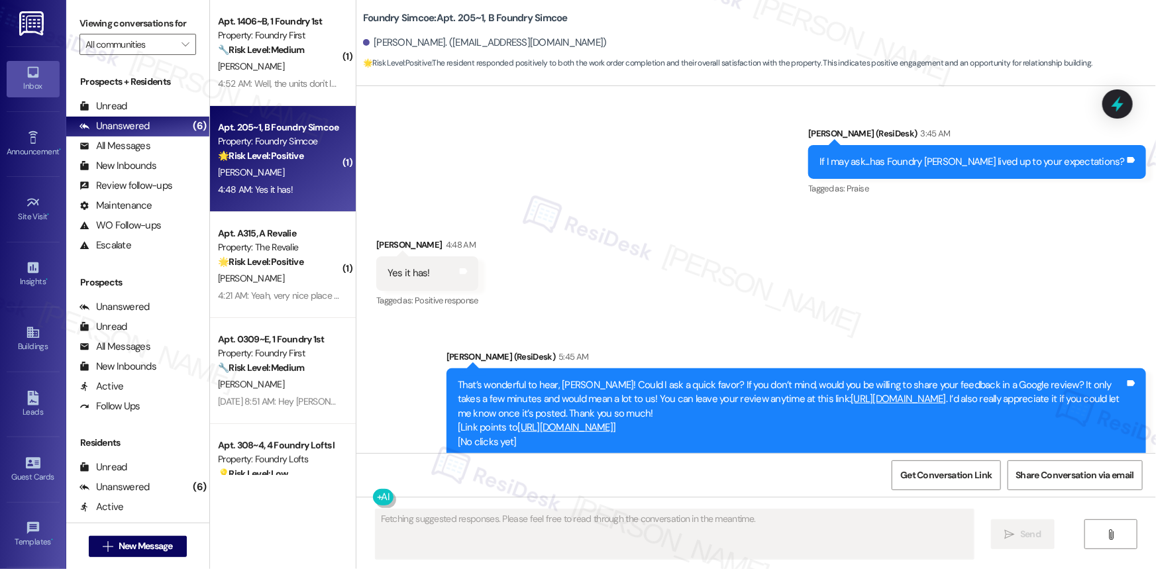
scroll to position [724, 0]
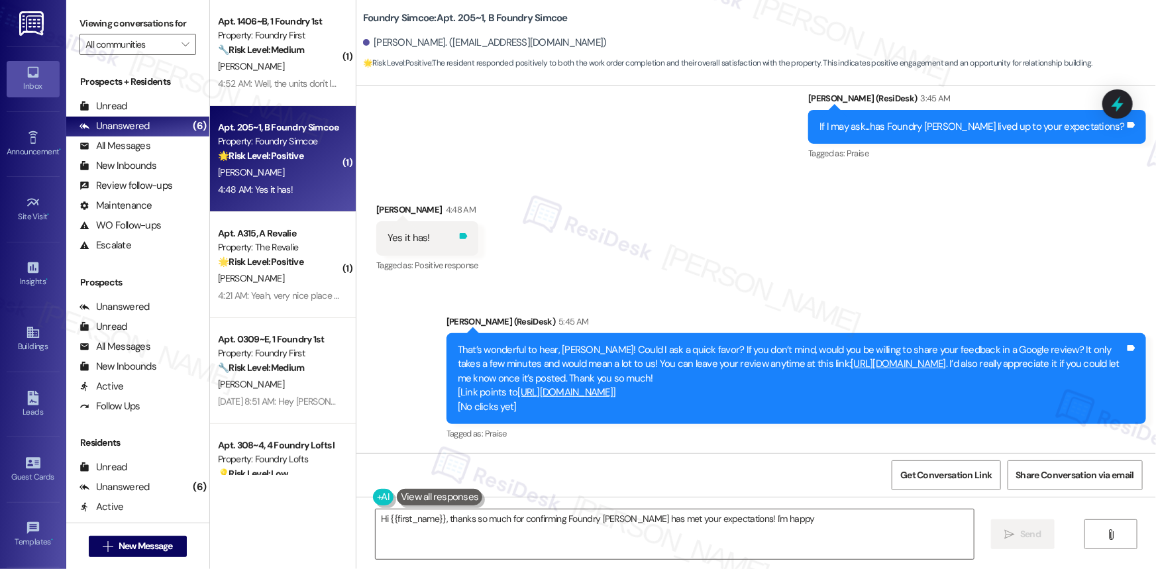
click at [468, 233] on icon at bounding box center [464, 236] width 8 height 6
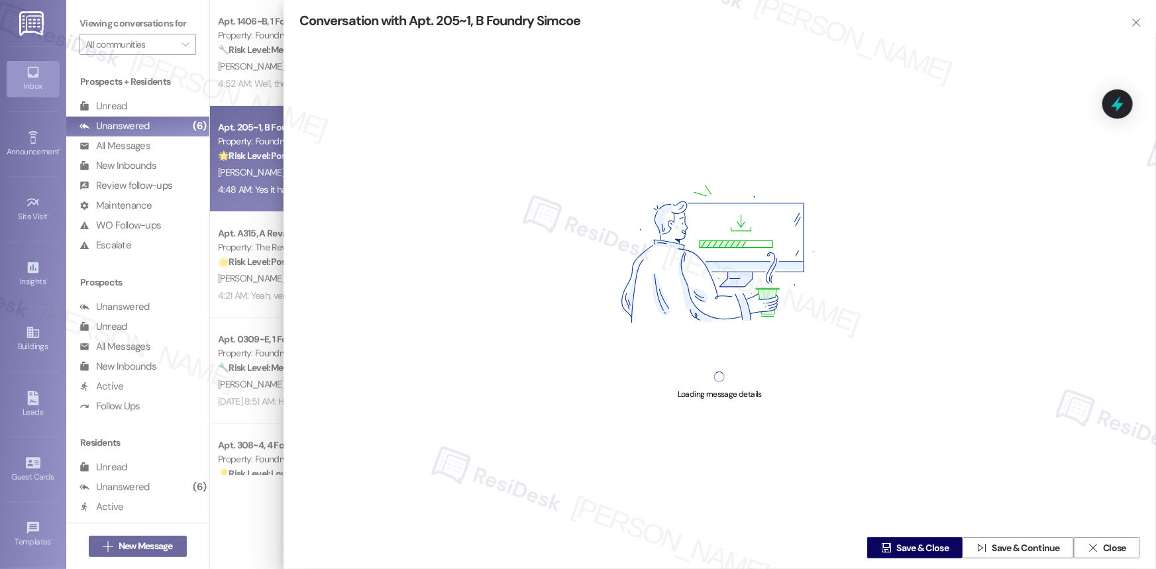
type textarea "Hi {{first_name}}, thanks so much for confirming Foundry Simcoe has met your ex…"
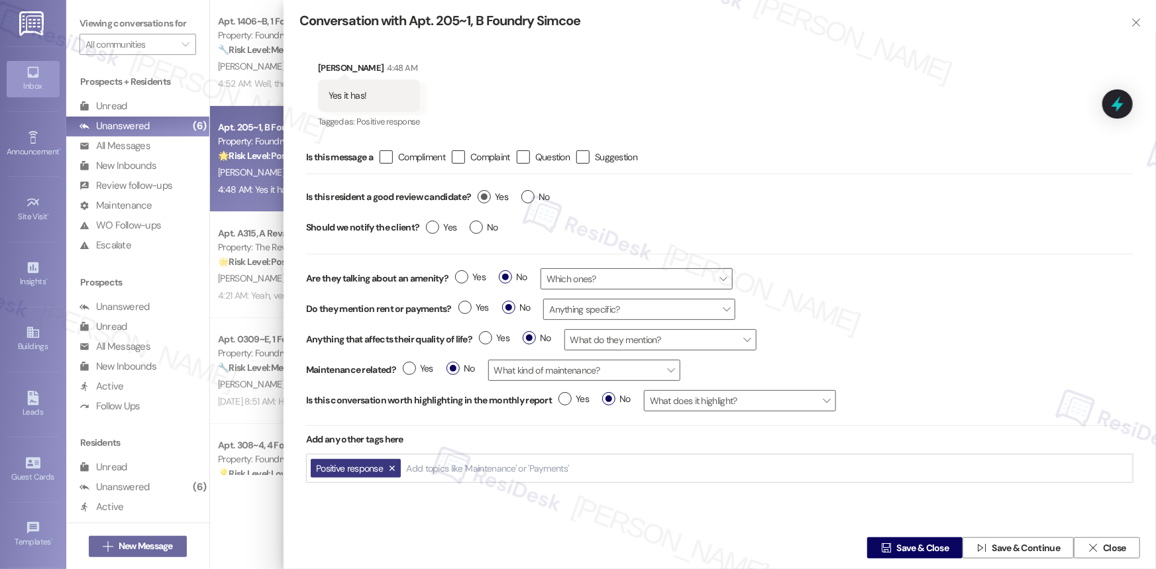
click at [484, 199] on label "Yes" at bounding box center [493, 197] width 30 height 14
click at [484, 199] on input "Yes" at bounding box center [493, 198] width 30 height 17
radio input "true"
click at [822, 380] on span "Save & Close" at bounding box center [923, 548] width 52 height 14
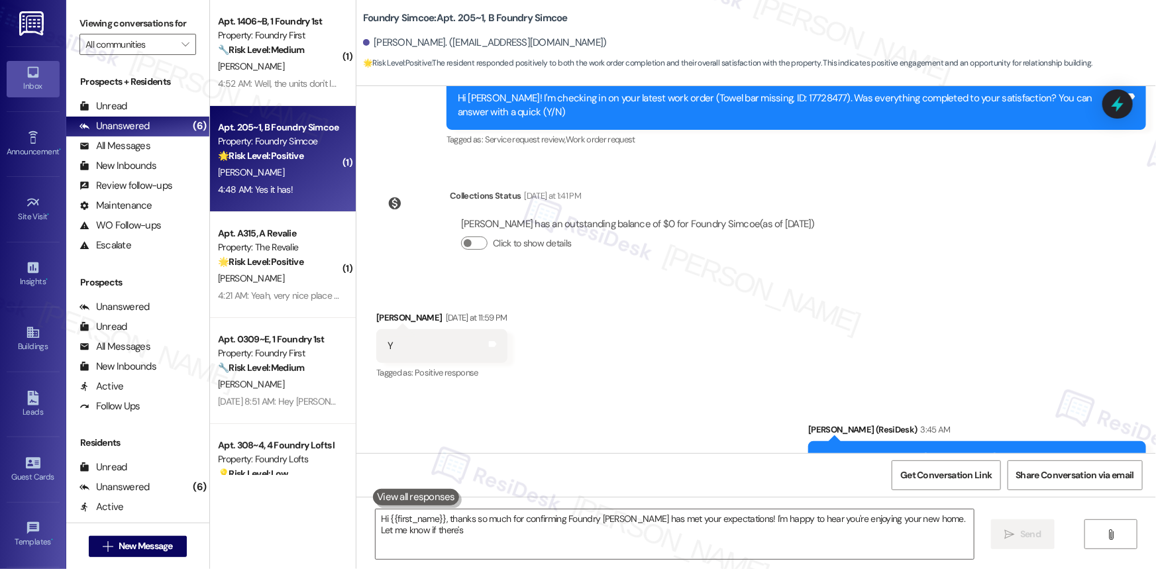
scroll to position [556, 0]
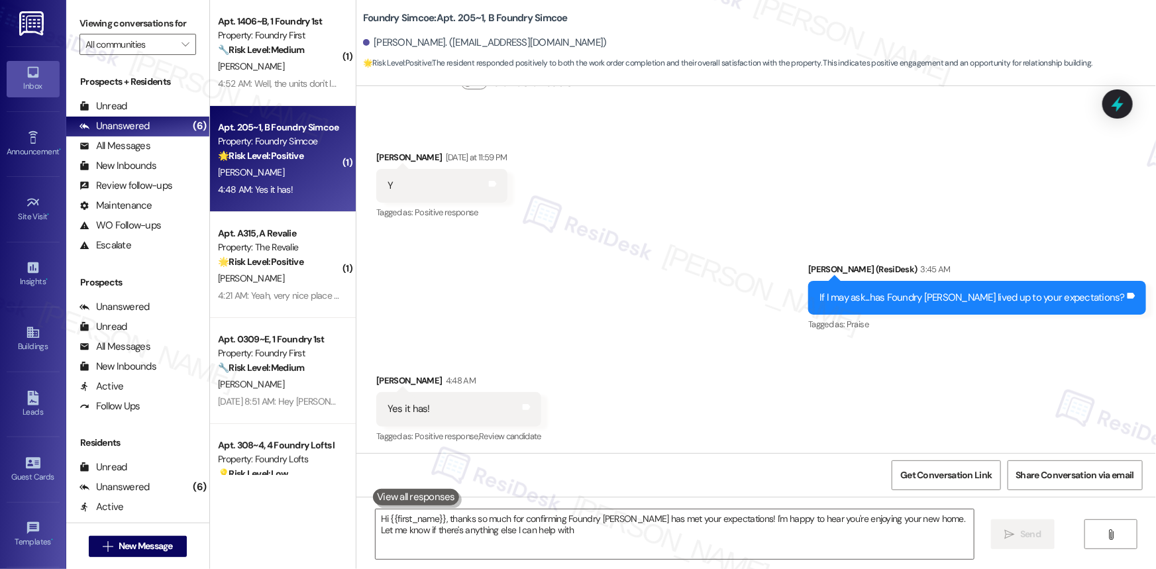
type textarea "Hi {{first_name}}, thanks so much for confirming Foundry Simcoe has met your ex…"
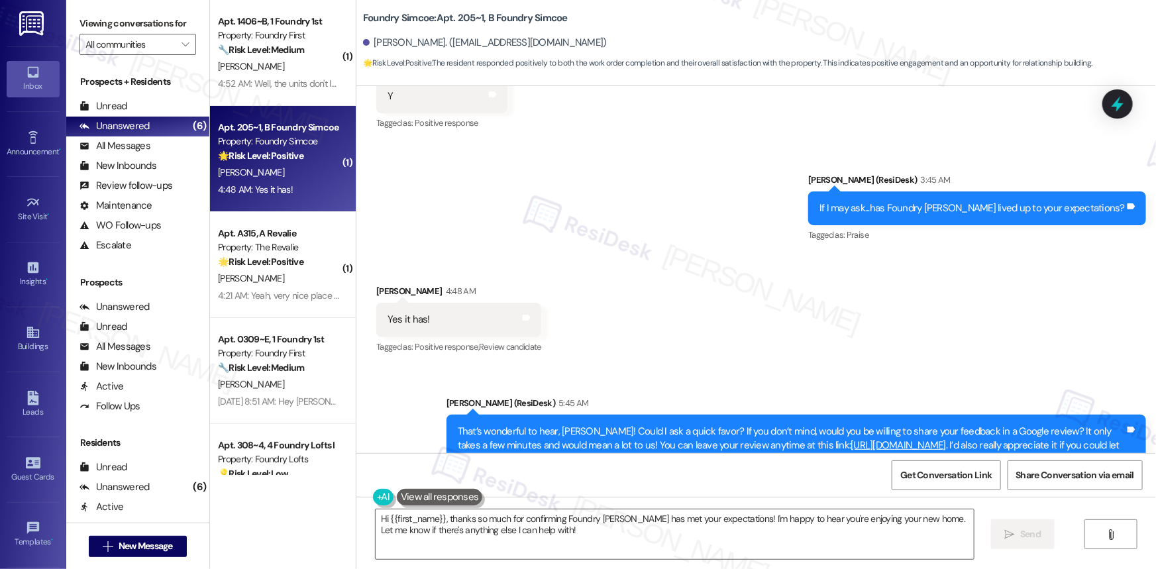
scroll to position [724, 0]
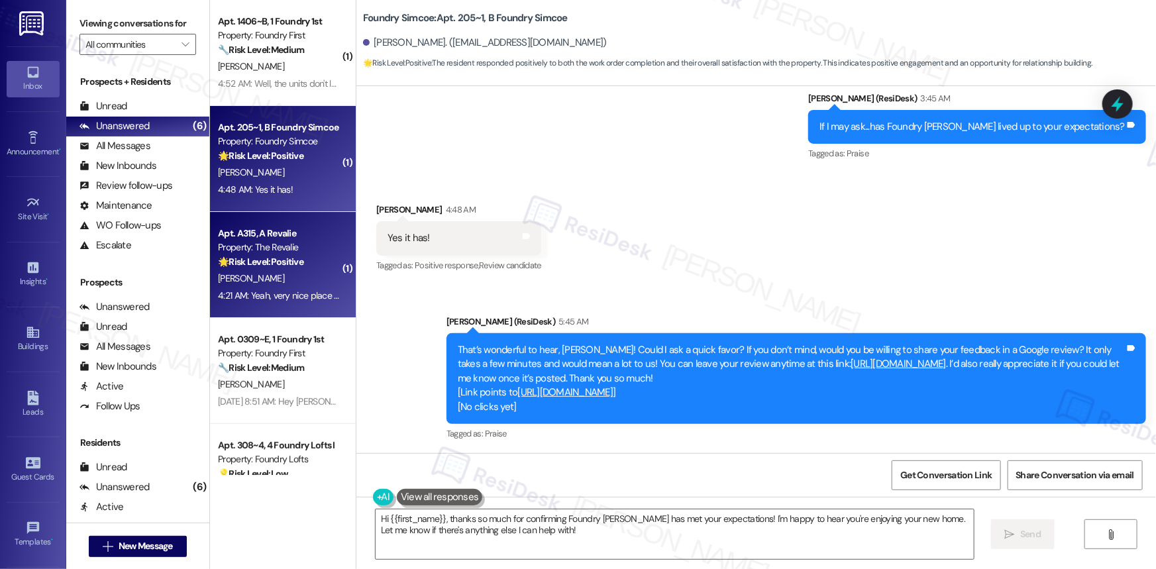
click at [306, 248] on div "Property: The Revalie" at bounding box center [279, 247] width 123 height 14
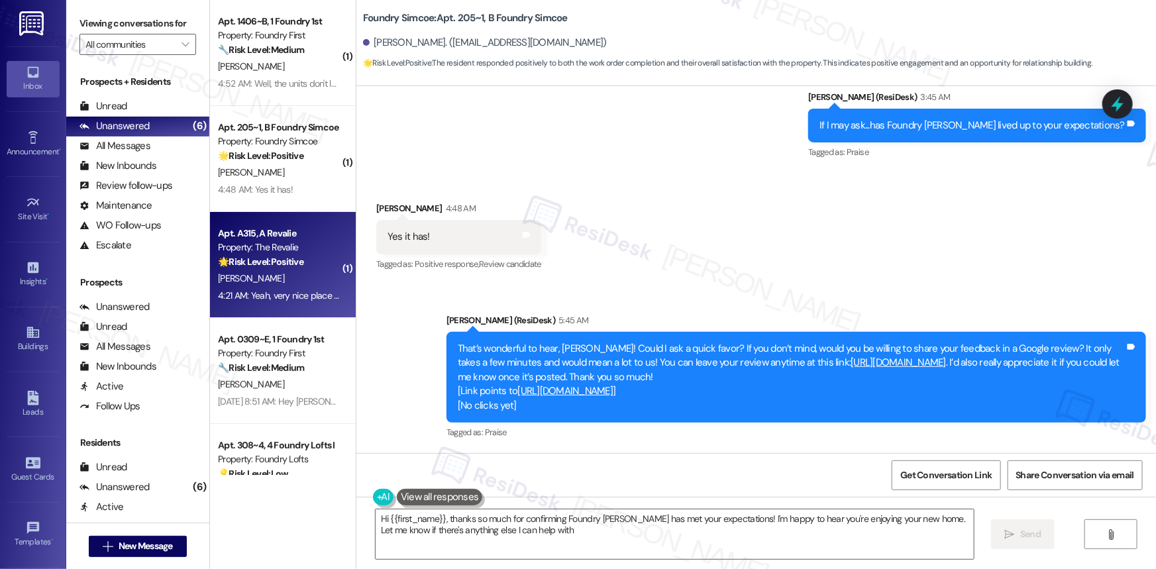
type textarea "Hi {{first_name}}, thanks so much for confirming Foundry Simcoe has met your ex…"
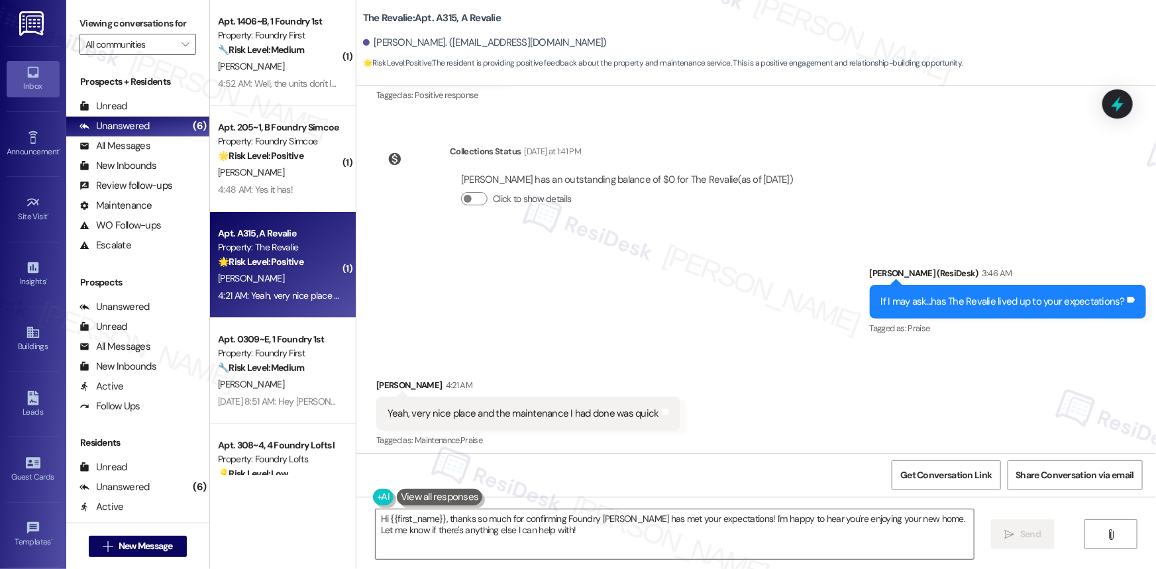
scroll to position [801, 0]
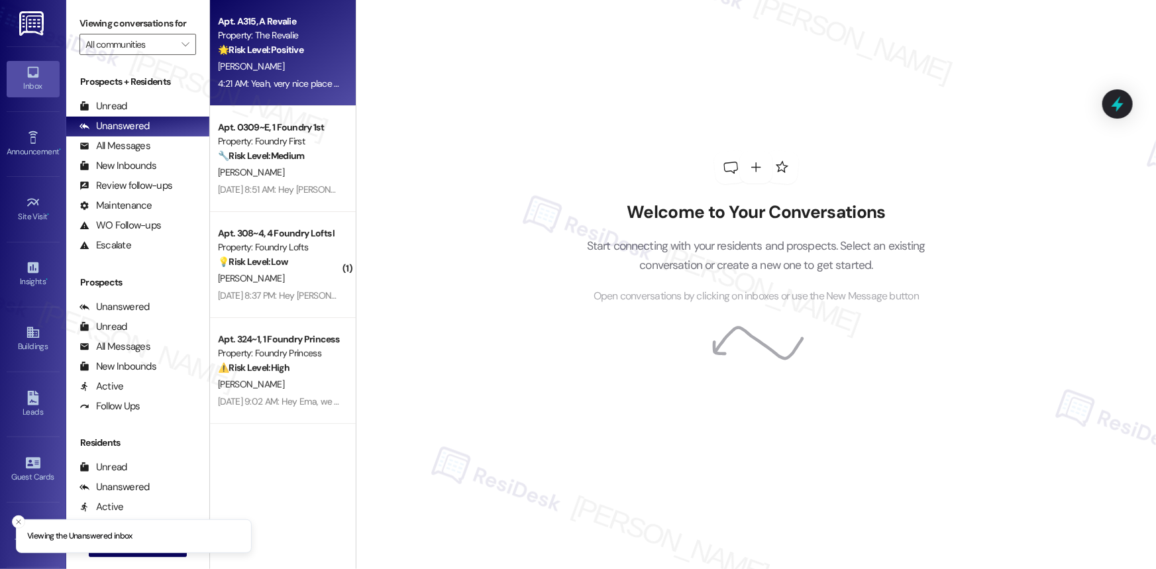
click at [257, 50] on strong "🌟 Risk Level: Positive" at bounding box center [260, 50] width 85 height 12
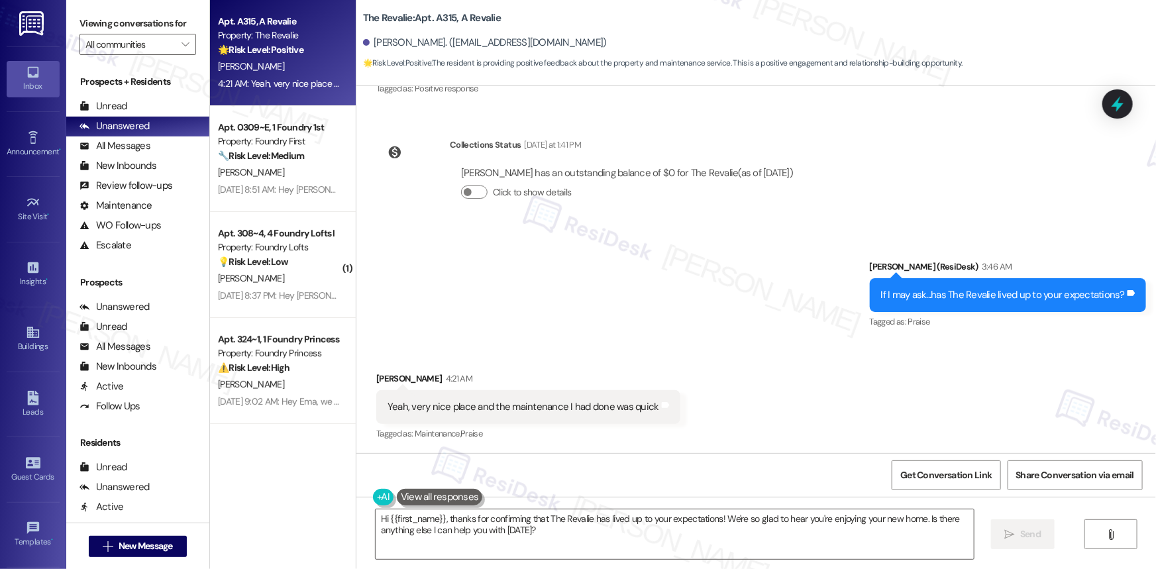
scroll to position [801, 0]
click at [550, 532] on textarea "Hi {{first_name}}, thanks for confirming that The Revalie has lived up to your …" at bounding box center [675, 534] width 598 height 50
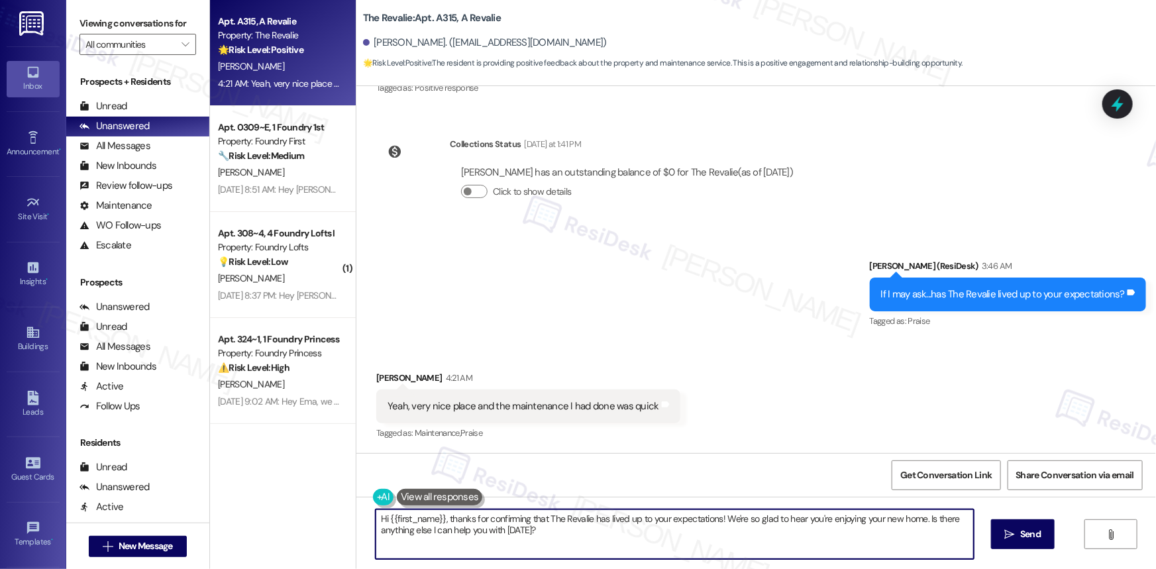
click at [550, 532] on textarea "Hi {{first_name}}, thanks for confirming that The Revalie has lived up to your …" at bounding box center [675, 534] width 598 height 50
paste textarea "That’s wonderful to hear, {{first_name}}! Could I ask a quick favor? If you don…"
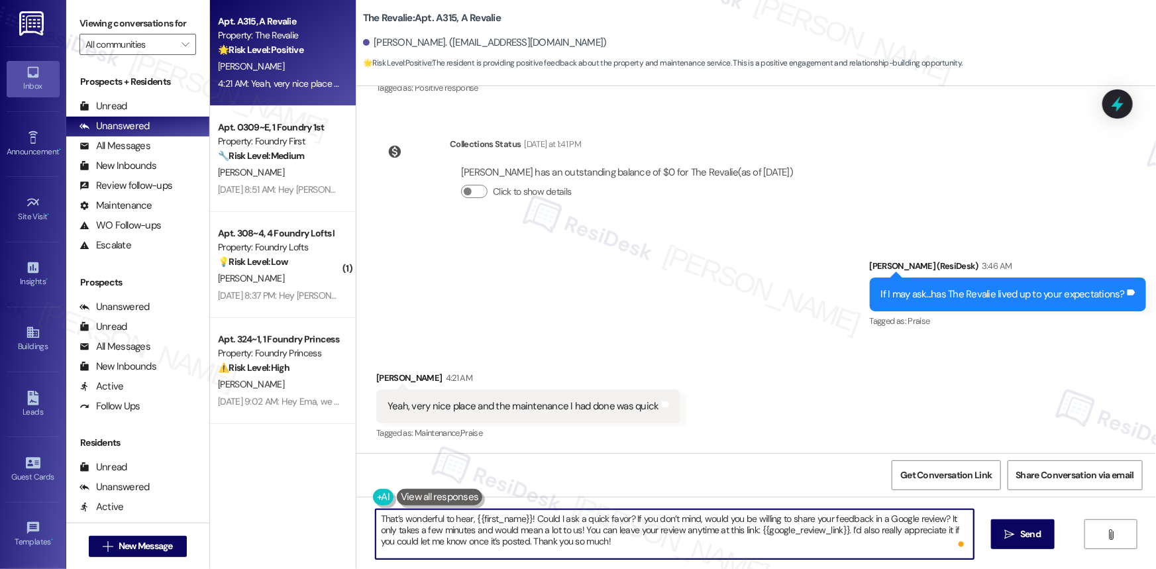
scroll to position [3, 0]
click at [672, 531] on textarea "That’s wonderful to hear, {{first_name}}! Could I ask a quick favor? If you don…" at bounding box center [675, 534] width 598 height 50
type textarea "That’s wonderful to hear, {{first_name}}! Could I ask a quick favor? If you don…"
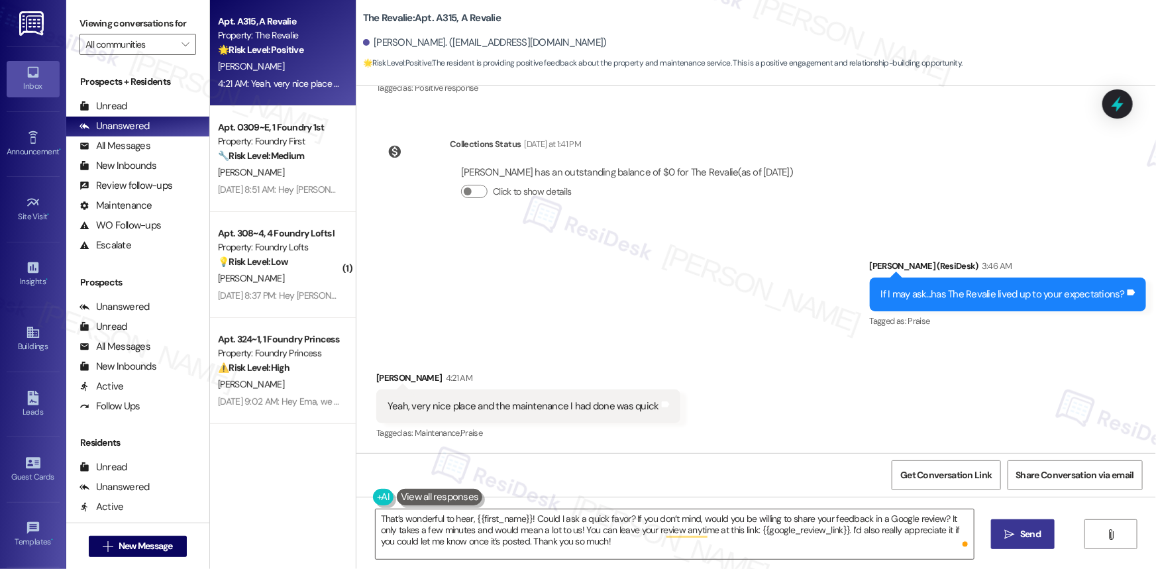
click at [1028, 532] on span "Send" at bounding box center [1030, 534] width 21 height 14
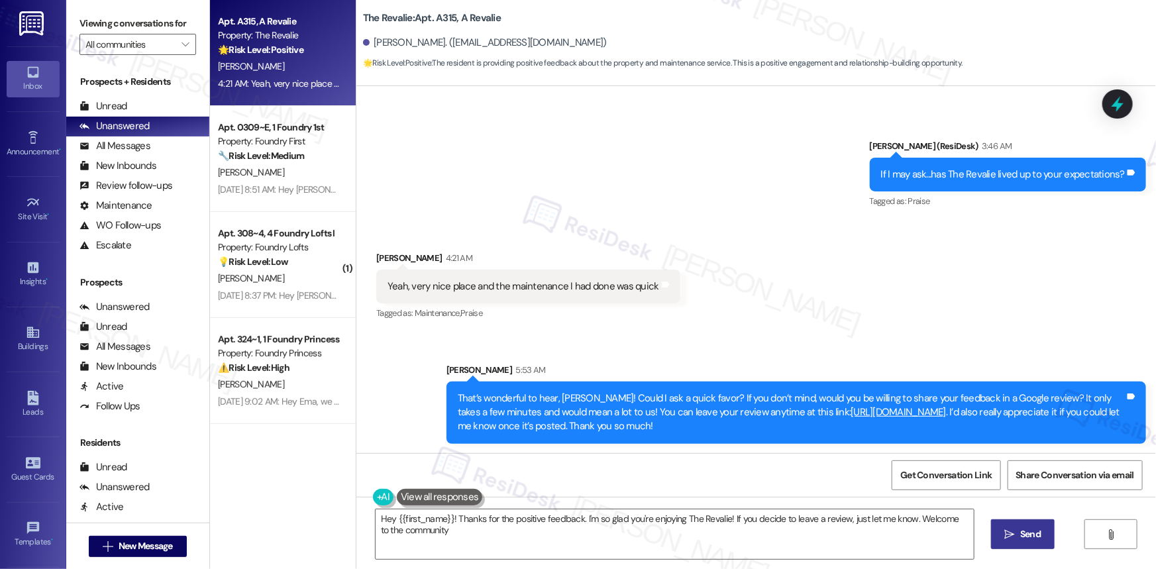
type textarea "Hey {{first_name}}! Thanks for the positive feedback. I'm so glad you're enjoyi…"
click at [660, 286] on icon at bounding box center [665, 285] width 10 height 10
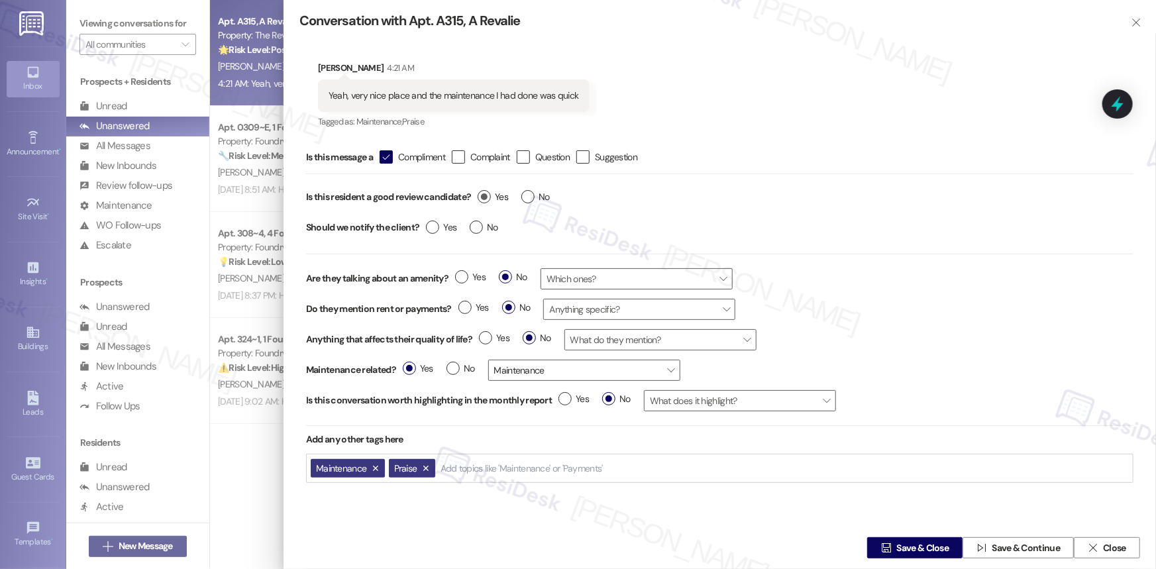
click at [482, 199] on label "Yes" at bounding box center [493, 197] width 30 height 14
click at [482, 199] on input "Yes" at bounding box center [493, 198] width 30 height 17
radio input "true"
click at [915, 548] on span "Save & Close" at bounding box center [923, 548] width 52 height 14
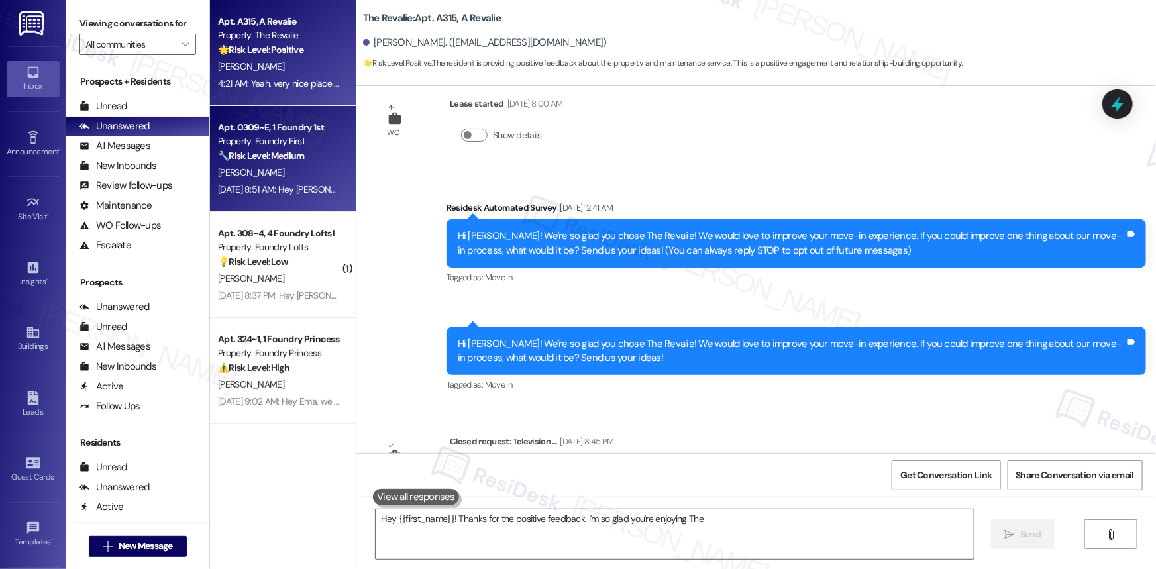
type textarea "Hey {{first_name}}! Thanks for the positive feedback. I'm so glad you're enjoyi…"
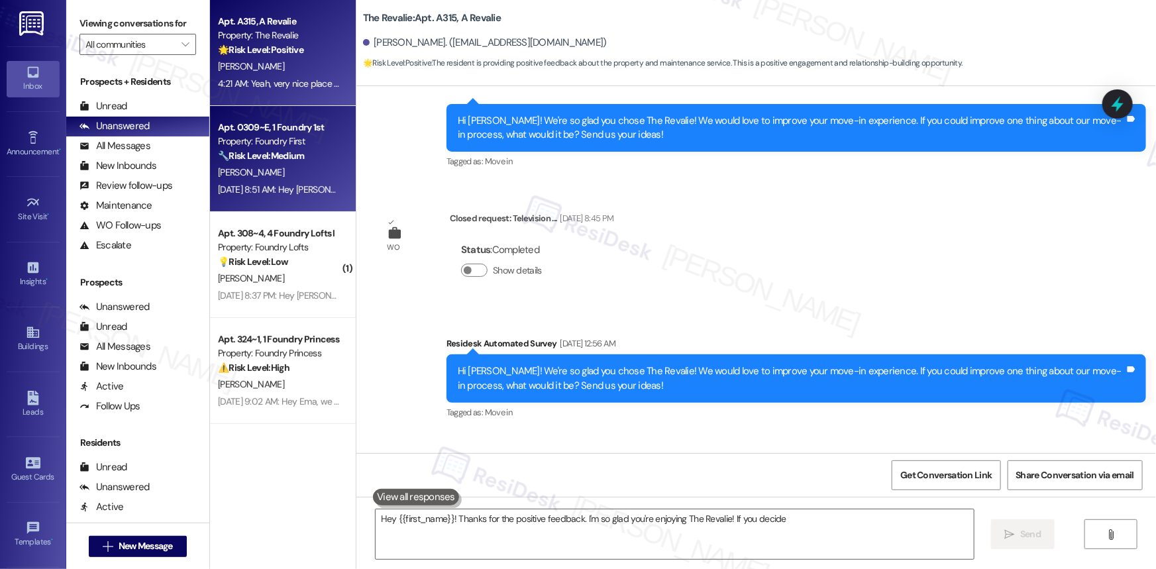
click at [293, 132] on div "Apt. 0309~E, 1 Foundry 1st" at bounding box center [279, 128] width 123 height 14
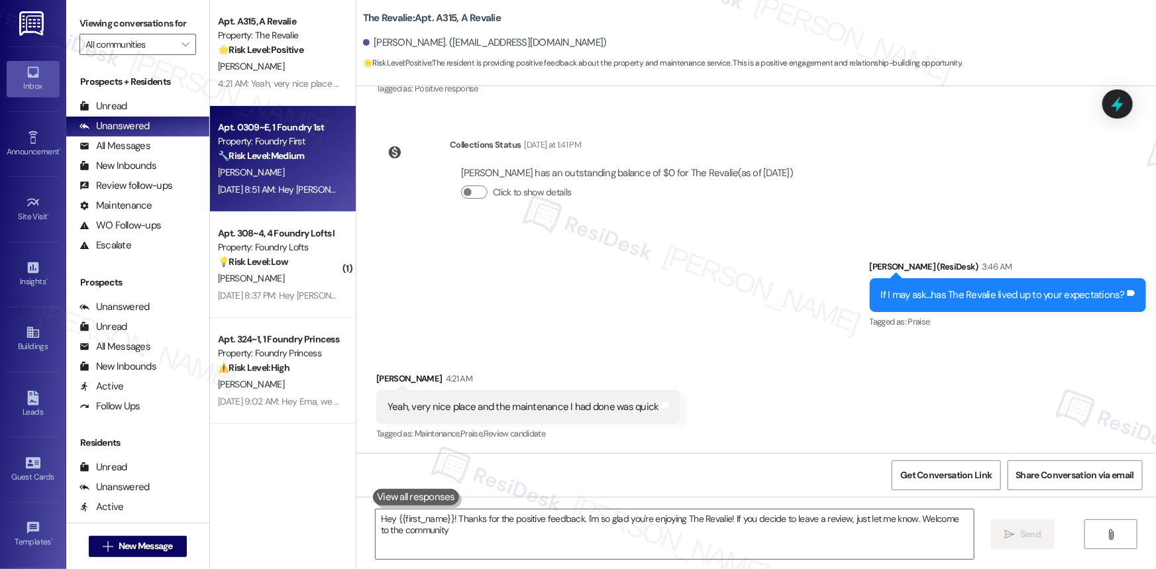
type textarea "Hey {{first_name}}! Thanks for the positive feedback. I'm so glad you're enjoyi…"
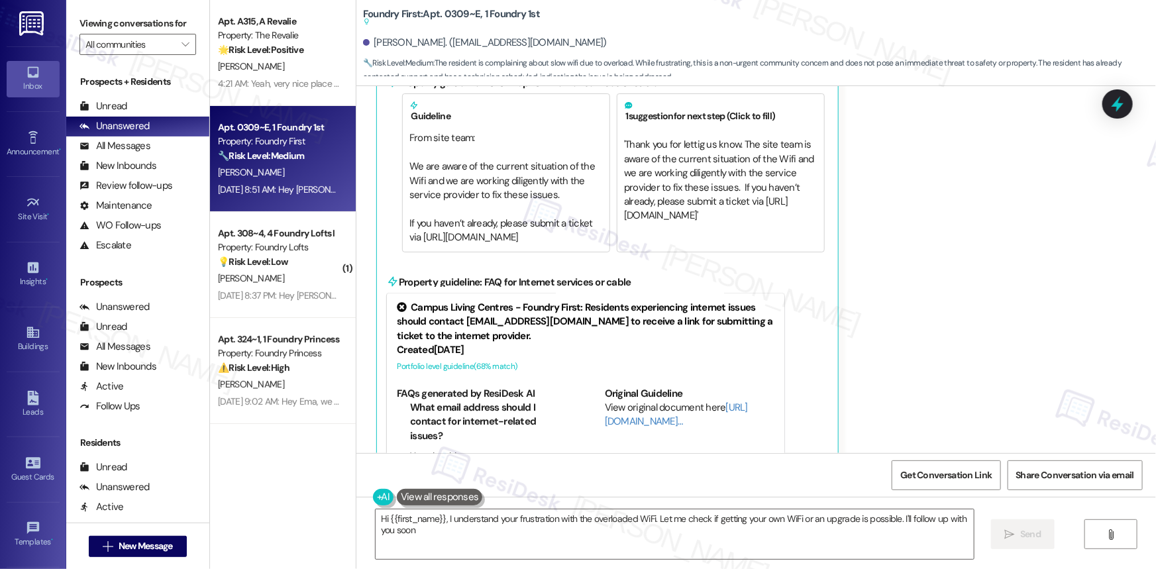
type textarea "Hi {{first_name}}, I understand your frustration with the overloaded WiFi. Let …"
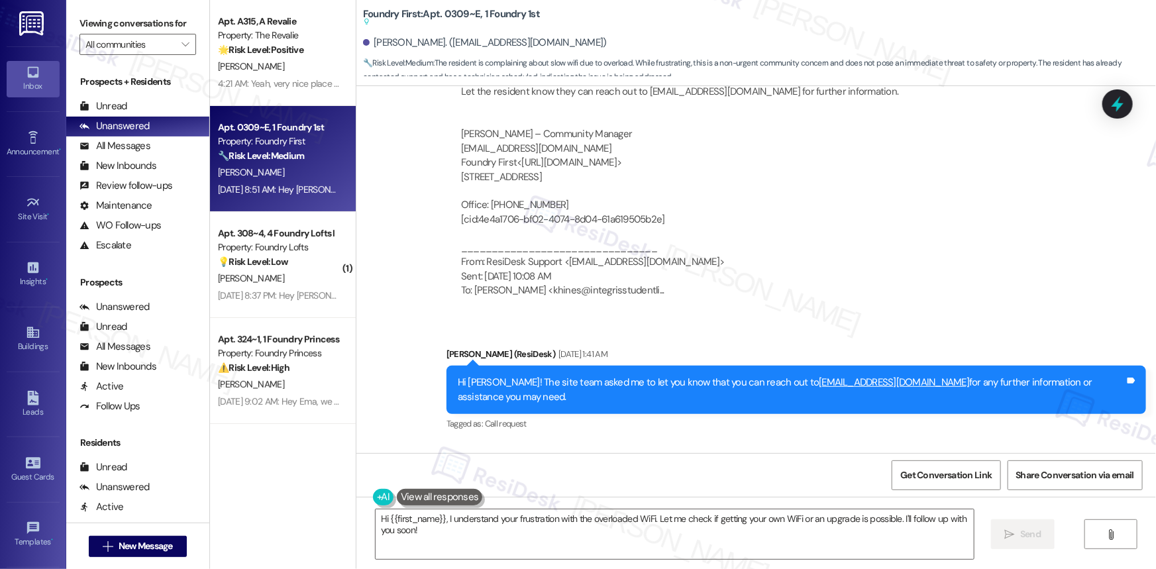
scroll to position [8909, 0]
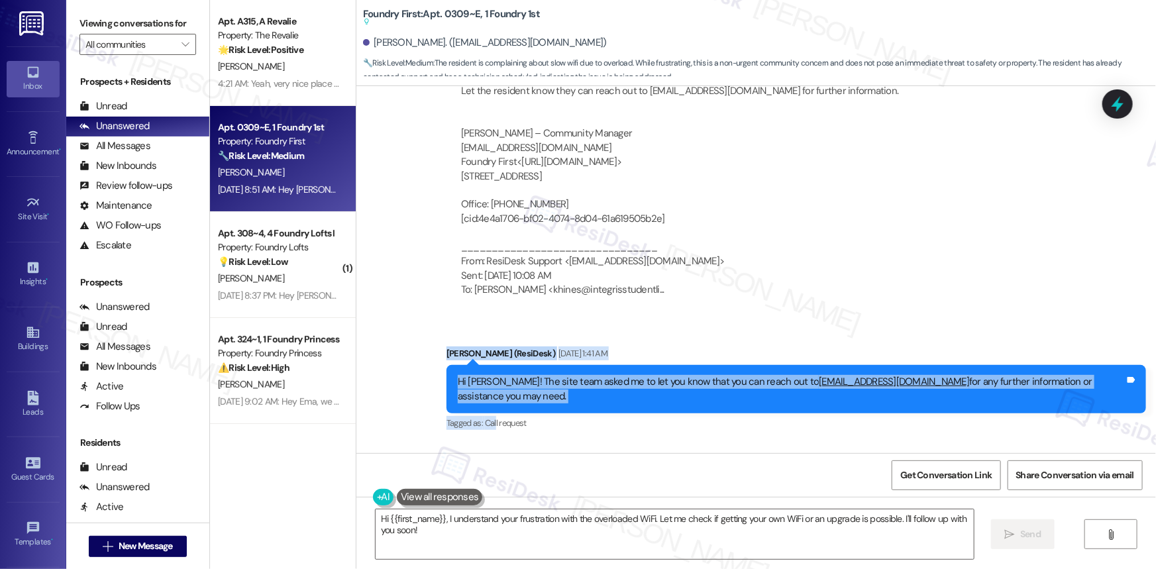
drag, startPoint x: 486, startPoint y: 304, endPoint x: 535, endPoint y: 359, distance: 74.1
click at [535, 359] on div "[PERSON_NAME] (ResiDesk) [DATE] 1:41 AM Hi [PERSON_NAME]! The site team asked m…" at bounding box center [795, 389] width 699 height 86
click at [434, 340] on div "Sent via SMS [PERSON_NAME] (ResiDesk) [DATE] 1:41 AM Hi [PERSON_NAME]! The site…" at bounding box center [755, 380] width 799 height 126
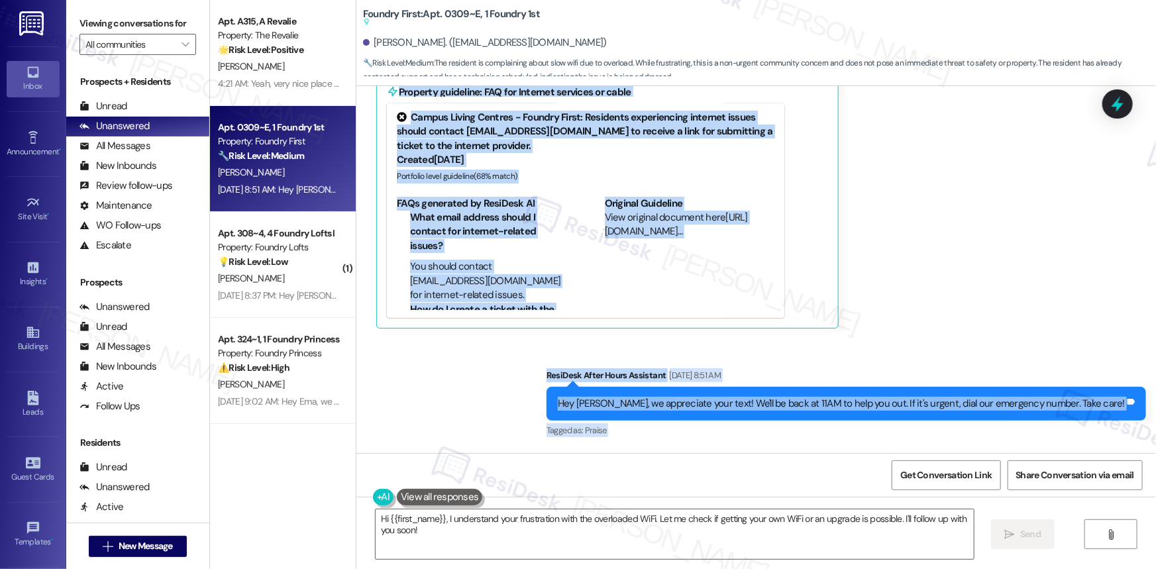
scroll to position [11498, 0]
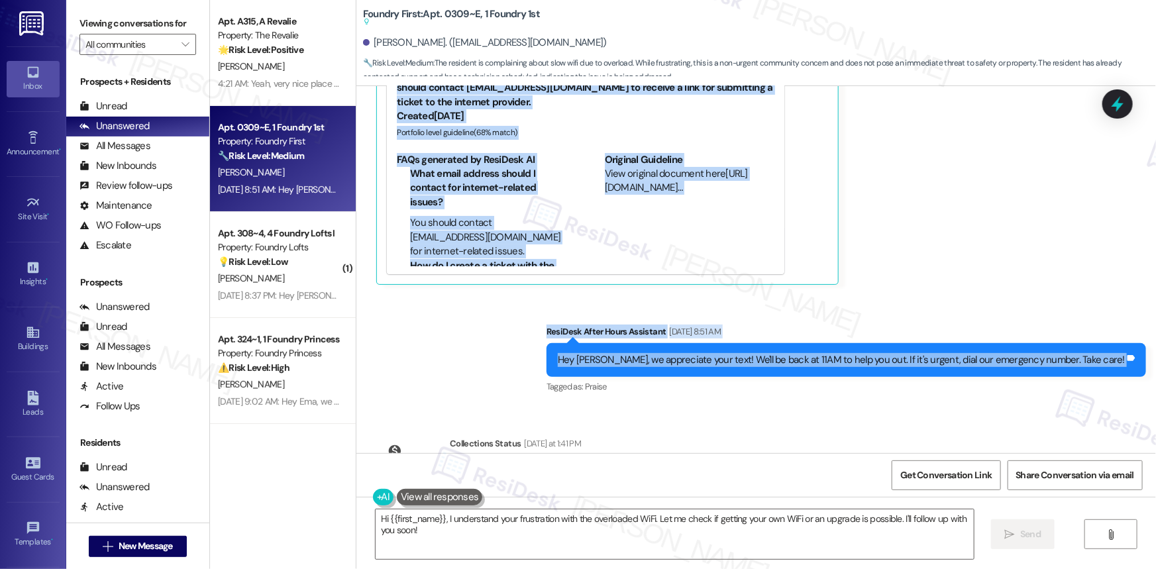
drag, startPoint x: 484, startPoint y: 246, endPoint x: 1153, endPoint y: 292, distance: 670.0
click at [1153, 292] on div "Announcement, sent via SMS [PERSON_NAME] (ResiDesk) [DATE] 1:30 AM Hi there!How…" at bounding box center [755, 269] width 799 height 367
copy div "[PERSON_NAME] (ResiDesk) [DATE] 1:41 AM Hi [PERSON_NAME]! The site team asked m…"
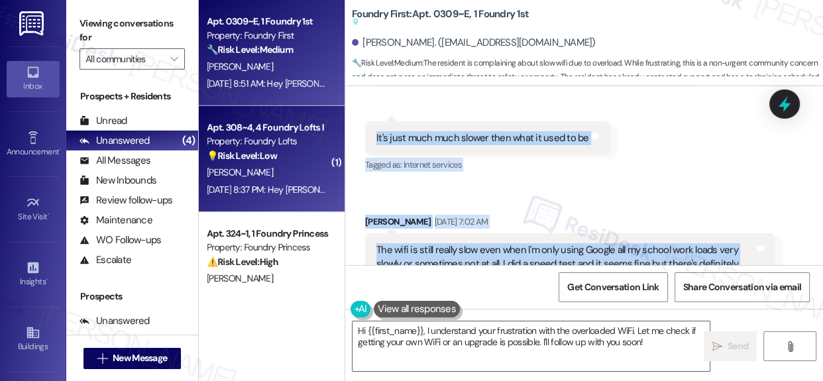
scroll to position [10794, 0]
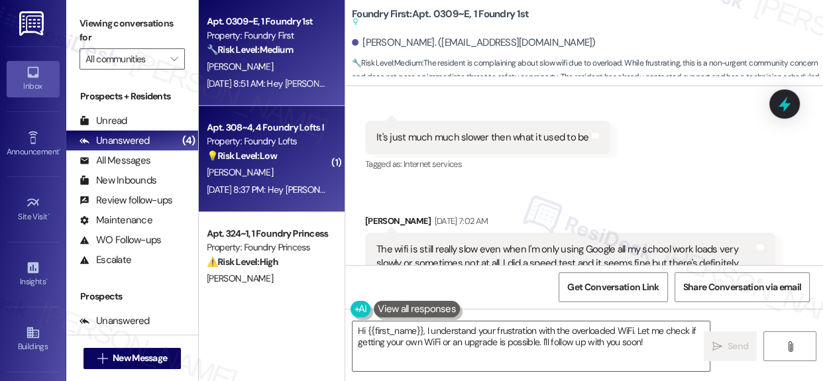
click at [244, 167] on span "[PERSON_NAME]" at bounding box center [240, 172] width 66 height 12
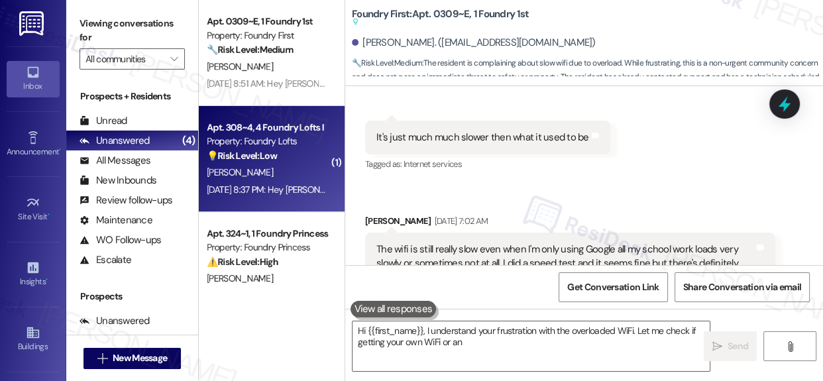
type textarea "Hi {{first_name}}, I understand your frustration with the overloaded WiFi. Let …"
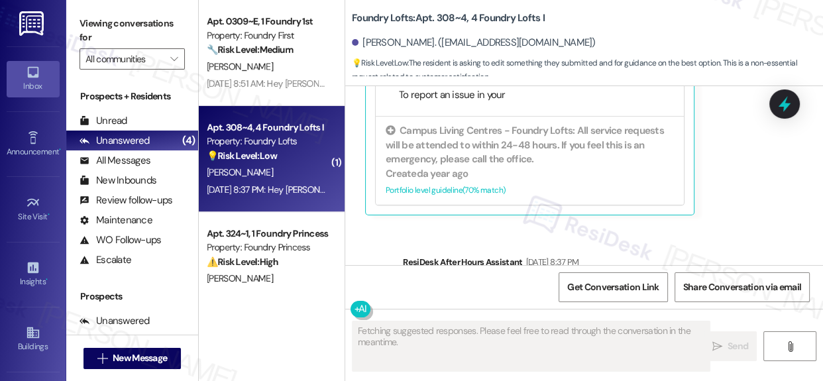
scroll to position [986, 0]
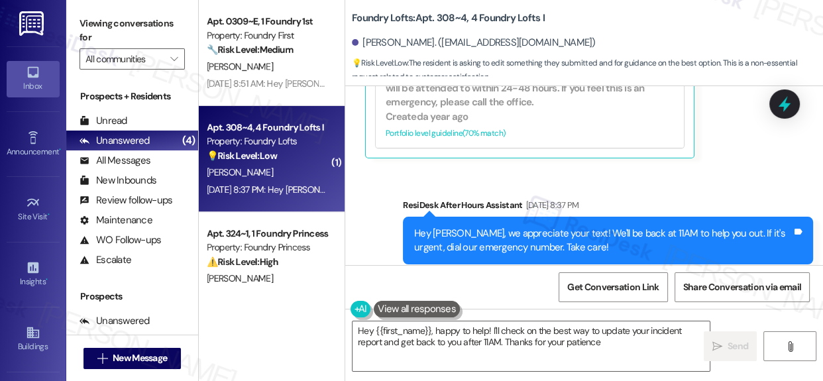
type textarea "Hey {{first_name}}, happy to help! I'll check on the best way to update your in…"
click at [774, 105] on icon at bounding box center [784, 104] width 23 height 23
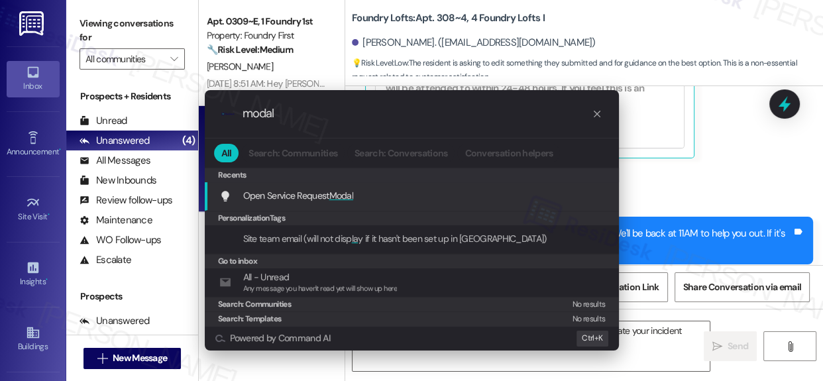
type input "modal"
click at [339, 195] on span "Modal" at bounding box center [341, 195] width 25 height 12
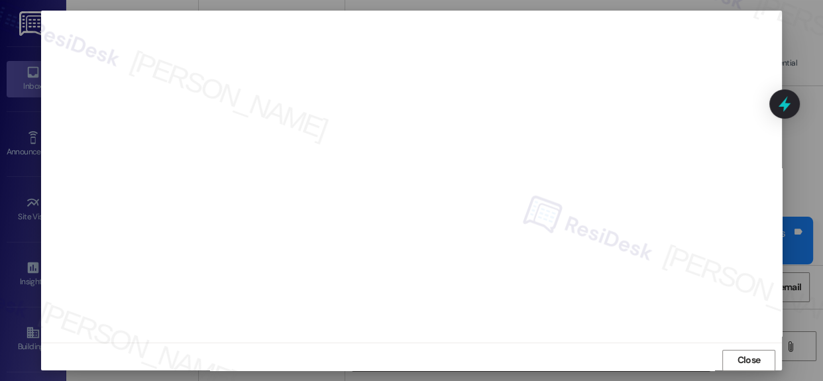
scroll to position [0, 0]
click at [753, 366] on span "Close" at bounding box center [748, 371] width 23 height 14
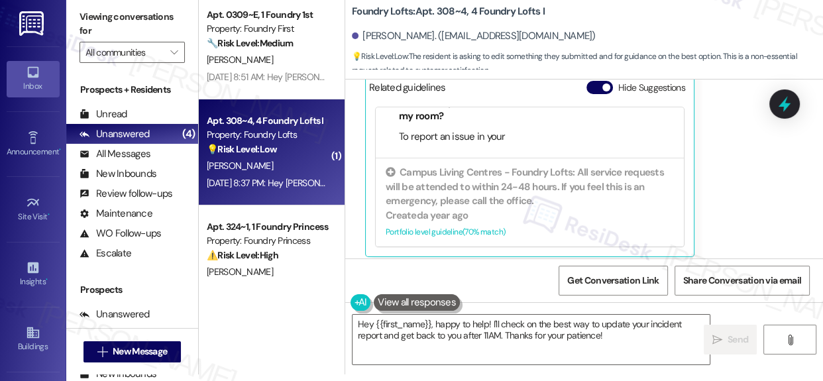
scroll to position [805, 0]
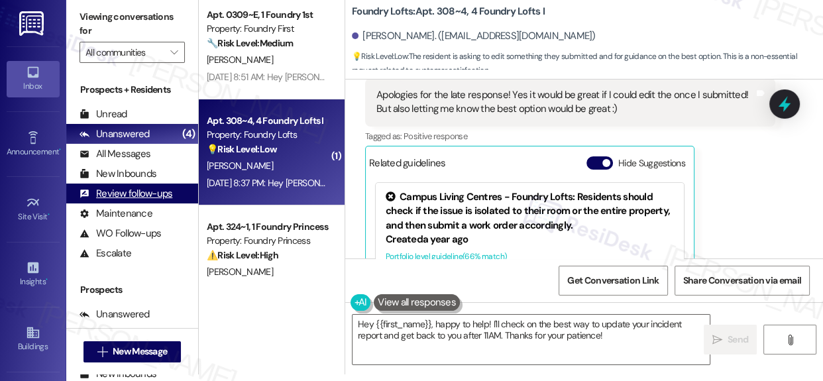
click at [137, 195] on div "Review follow-ups" at bounding box center [125, 194] width 93 height 14
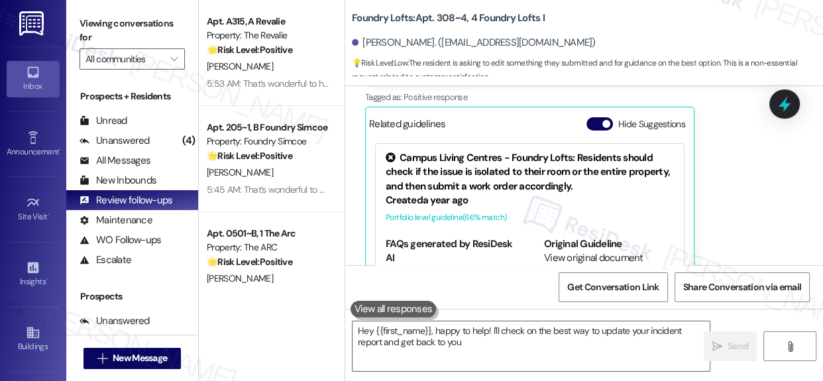
scroll to position [860, 0]
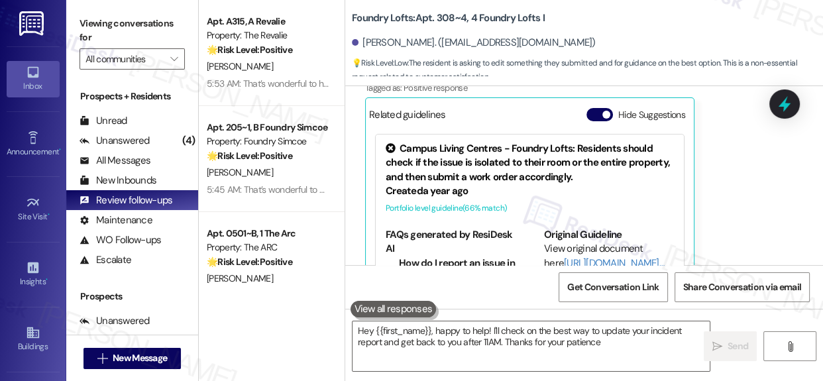
type textarea "Hey {{first_name}}, happy to help! I'll check on the best way to update your in…"
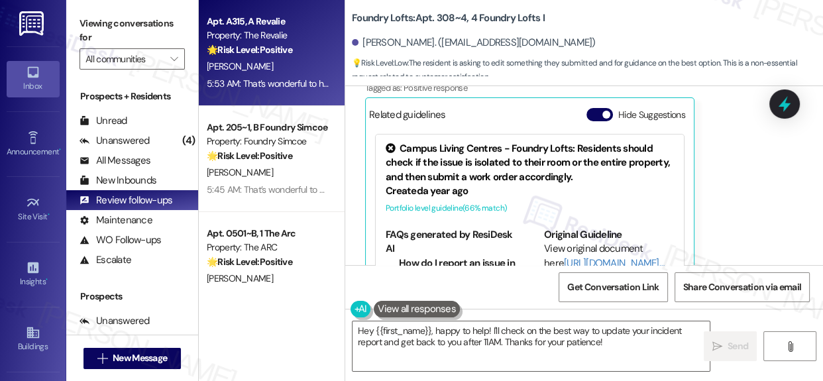
click at [285, 74] on div "Apt. A315, A Revalie Property: The Revalie 🌟 Risk Level: Positive The resident …" at bounding box center [272, 53] width 146 height 106
type textarea "Hey {{first_name}}, happy to help! I'll check on the best way to update your in…"
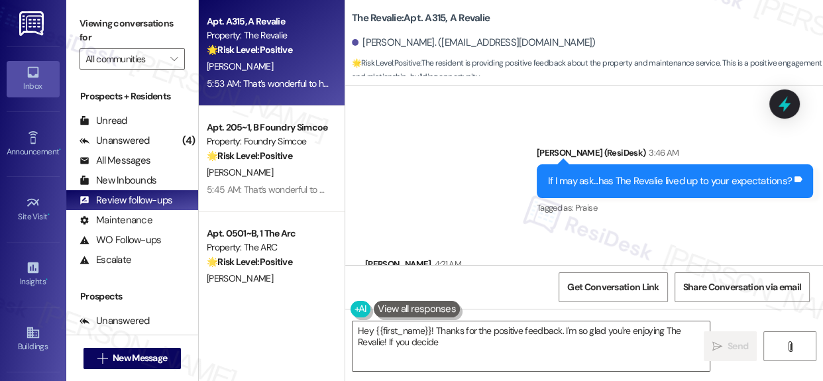
scroll to position [1060, 0]
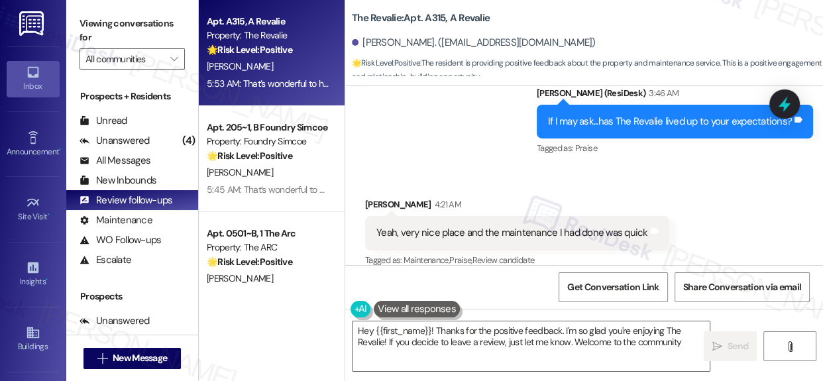
type textarea "Hey {{first_name}}! Thanks for the positive feedback. I'm so glad you're enjoyi…"
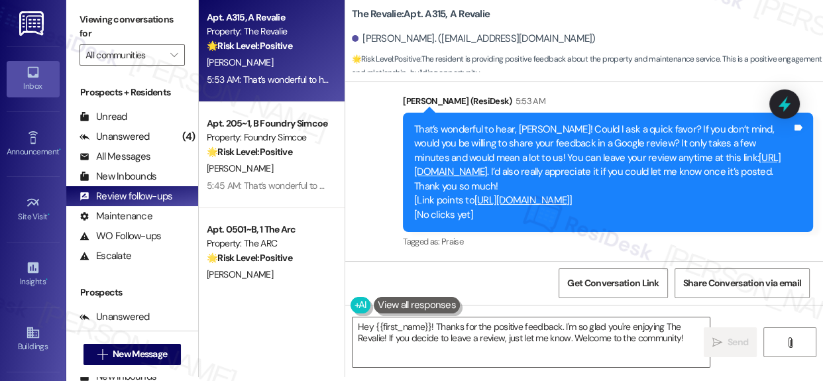
scroll to position [7, 0]
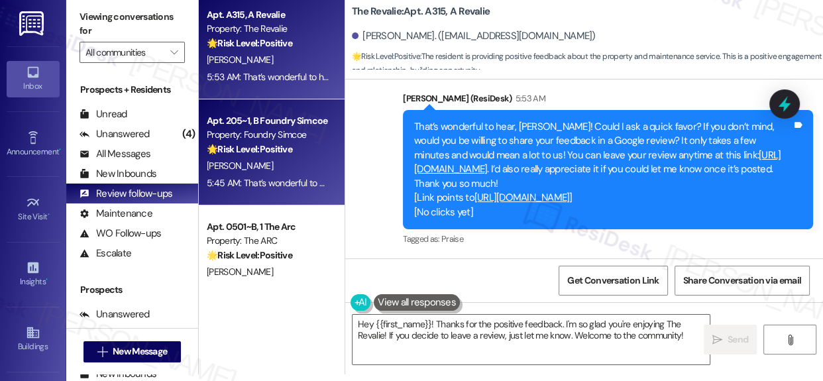
click at [304, 140] on div "Property: Foundry Simcoe" at bounding box center [268, 135] width 123 height 14
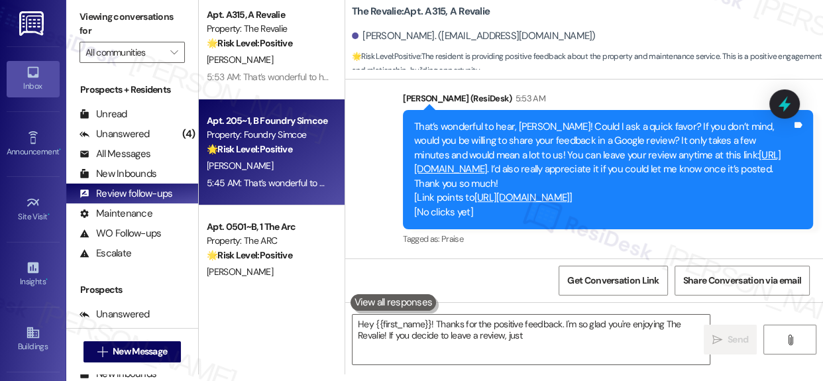
type textarea "Hey {{first_name}}! Thanks for the positive feedback. I'm so glad you're enjoyi…"
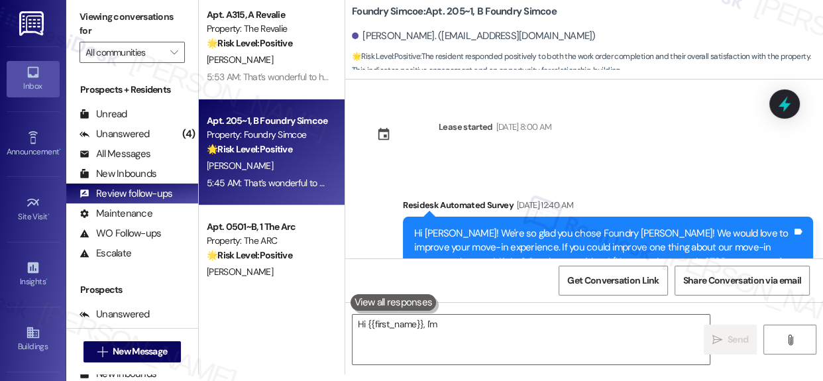
scroll to position [0, 0]
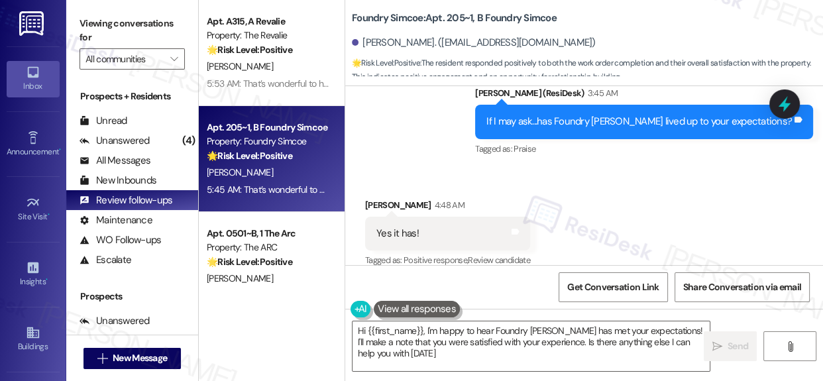
type textarea "Hi {{first_name}}, I'm happy to hear Foundry [PERSON_NAME] has met your expecta…"
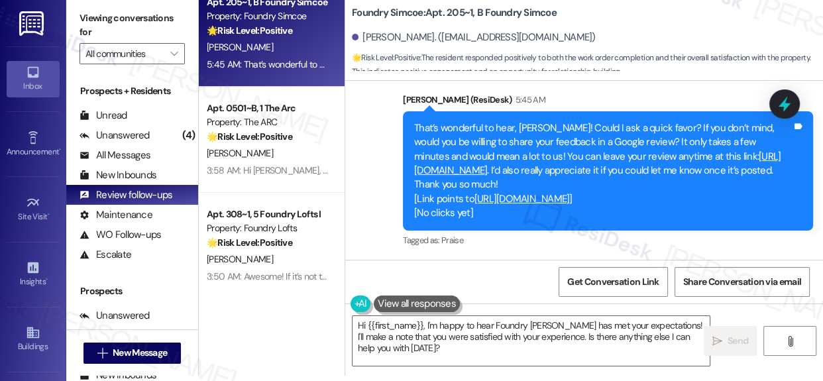
scroll to position [7, 0]
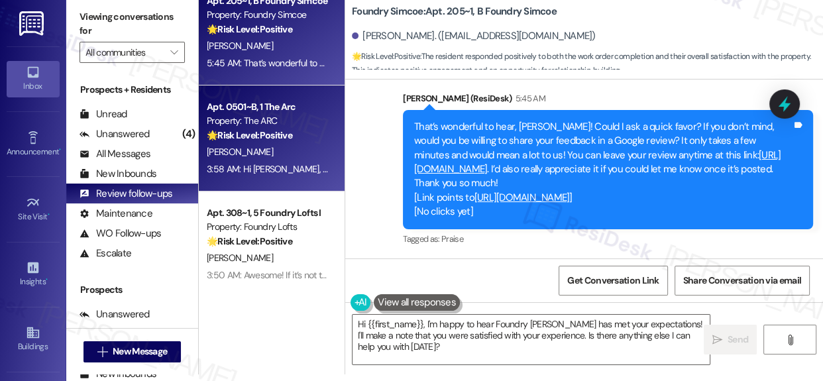
click at [277, 156] on div "[PERSON_NAME]" at bounding box center [267, 152] width 125 height 17
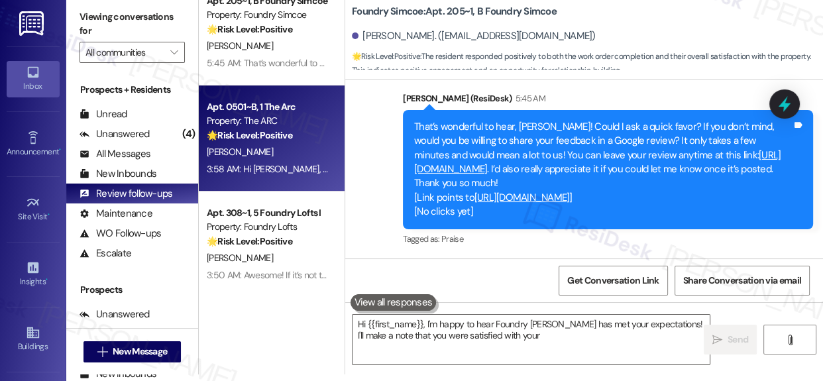
type textarea "Hi {{first_name}}, I'm happy to hear Foundry [PERSON_NAME] has met your expecta…"
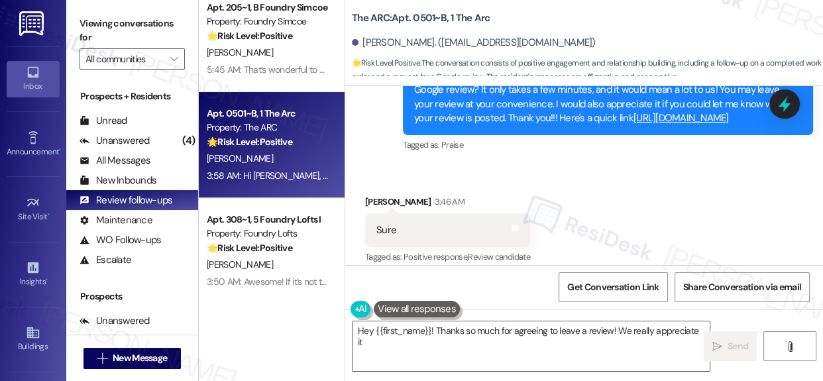
scroll to position [1066, 0]
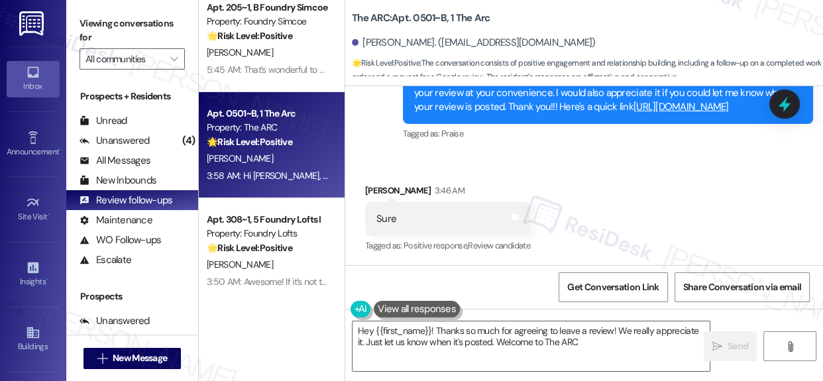
type textarea "Hey {{first_name}}! Thanks so much for agreeing to leave a review! We really ap…"
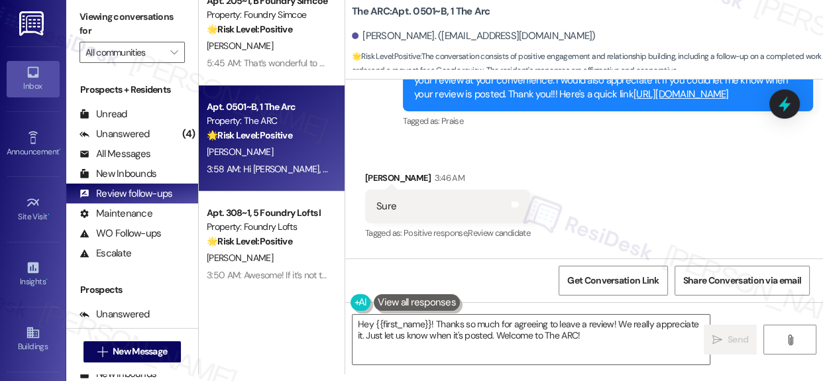
scroll to position [1012, 0]
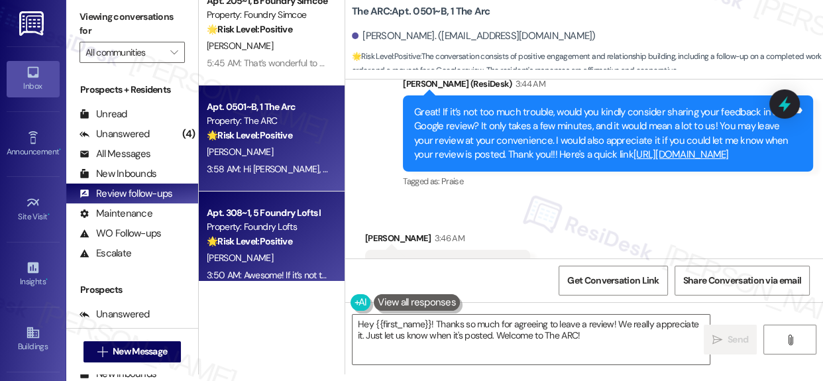
click at [264, 217] on div "Apt. 308~1, 5 Foundry Lofts I" at bounding box center [268, 213] width 123 height 14
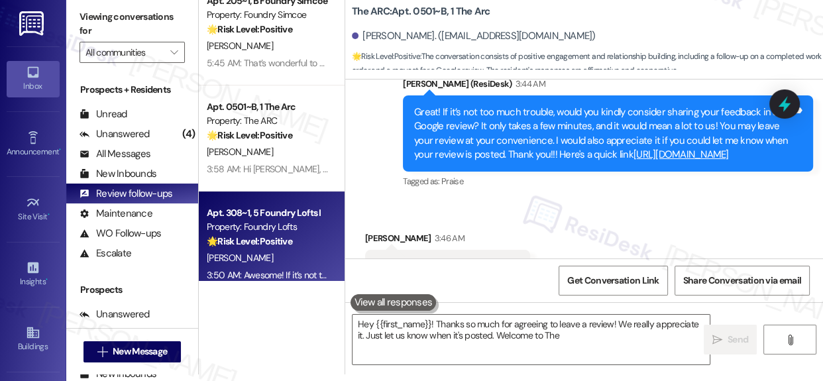
type textarea "Hey {{first_name}}! Thanks so much for agreeing to leave a review! We really ap…"
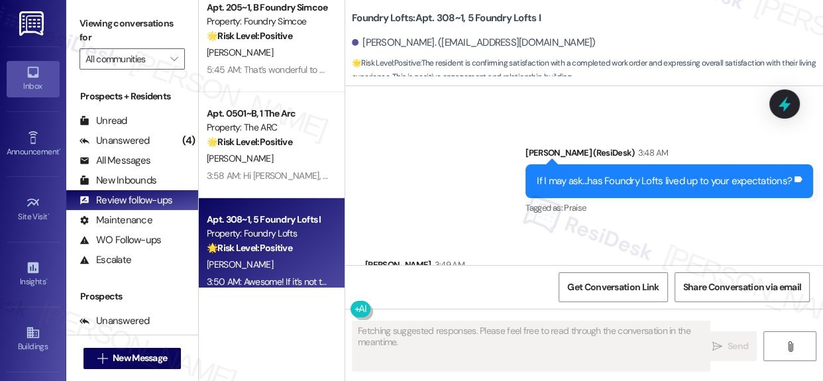
scroll to position [9943, 0]
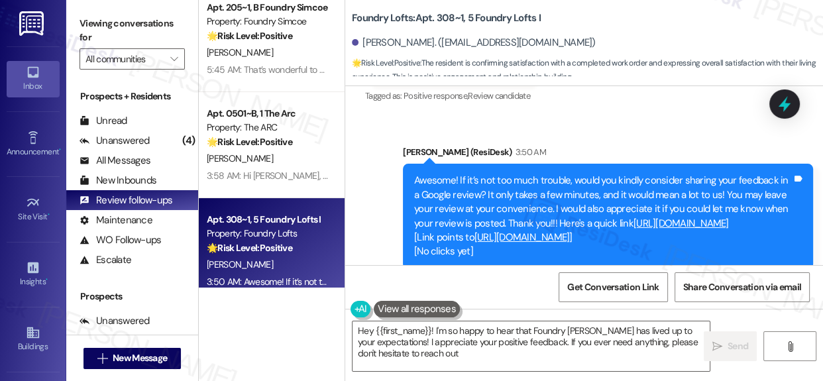
type textarea "Hey {{first_name}}! I'm so happy to hear that Foundry [PERSON_NAME] has lived u…"
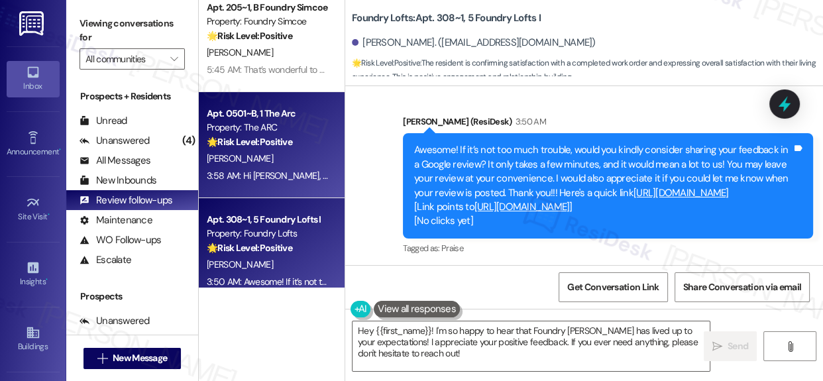
scroll to position [137, 0]
